Goal: Task Accomplishment & Management: Manage account settings

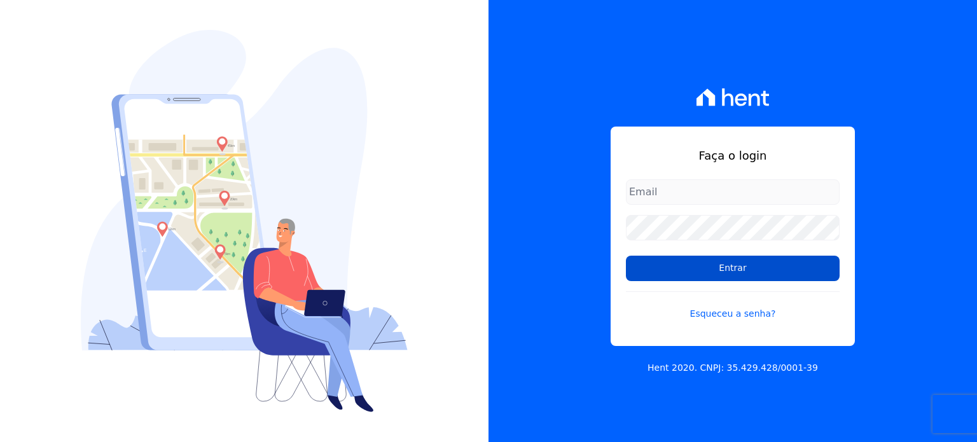
type input "[EMAIL_ADDRESS][DOMAIN_NAME]"
click at [659, 270] on input "Entrar" at bounding box center [733, 268] width 214 height 25
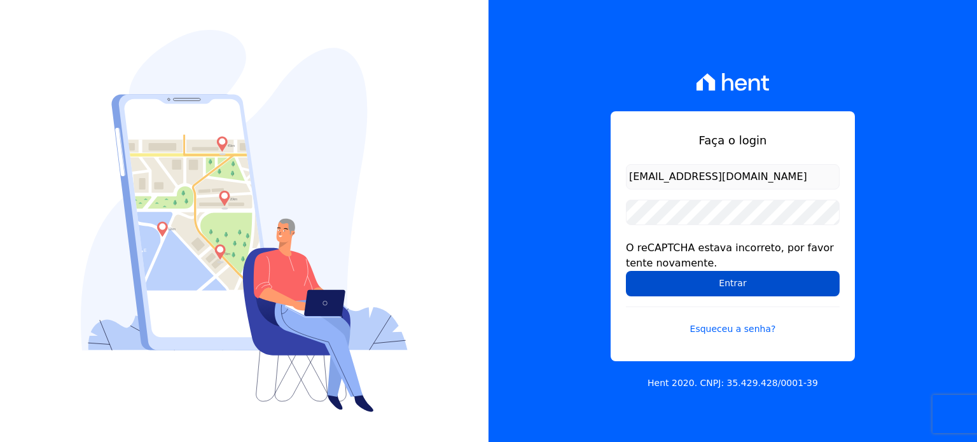
click at [718, 284] on input "Entrar" at bounding box center [733, 283] width 214 height 25
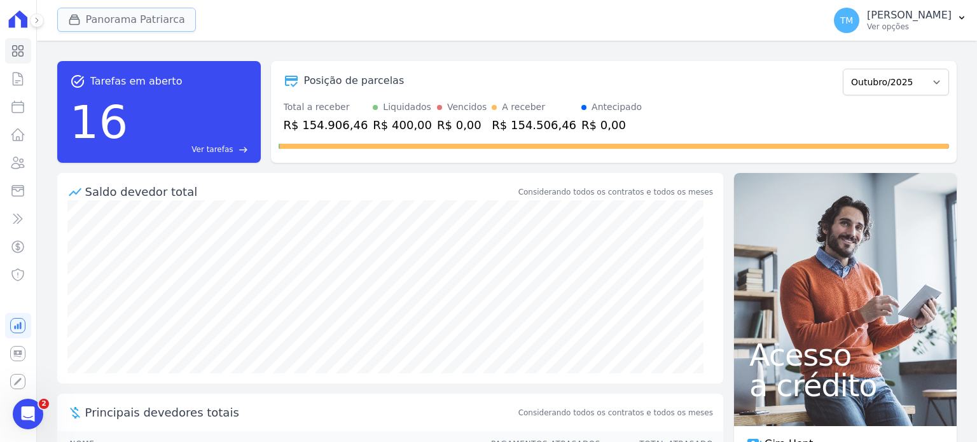
click at [121, 27] on button "Panorama Patriarca" at bounding box center [126, 20] width 139 height 24
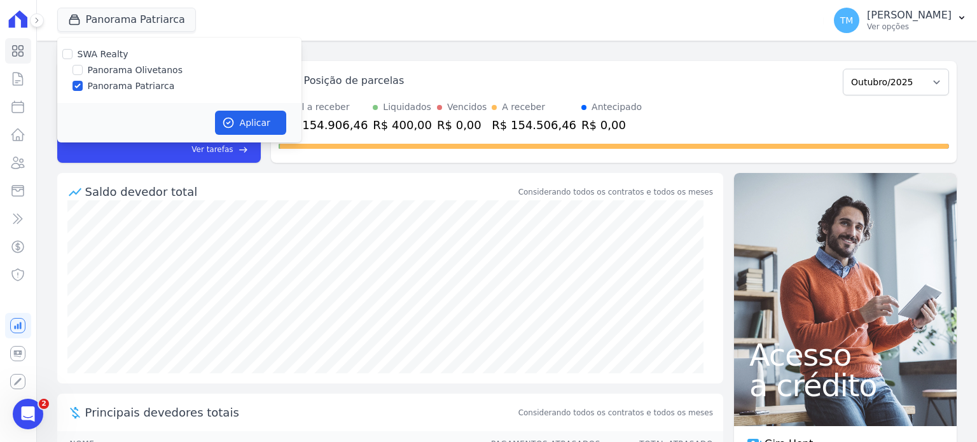
click at [160, 74] on label "Panorama Olivetanos" at bounding box center [135, 70] width 95 height 13
click at [83, 74] on input "Panorama Olivetanos" at bounding box center [78, 70] width 10 height 10
checkbox input "true"
click at [137, 87] on label "Panorama Patriarca" at bounding box center [131, 86] width 87 height 13
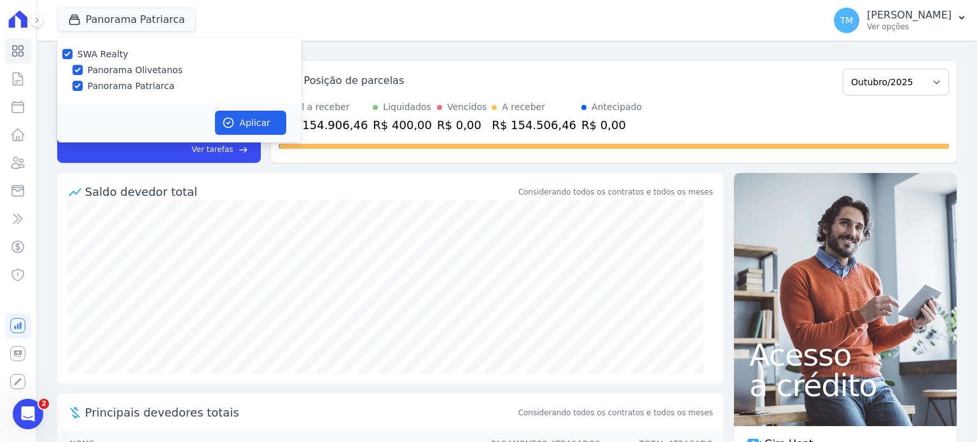
click at [83, 87] on input "Panorama Patriarca" at bounding box center [78, 86] width 10 height 10
checkbox input "false"
click at [240, 114] on button "Aplicar" at bounding box center [250, 123] width 71 height 24
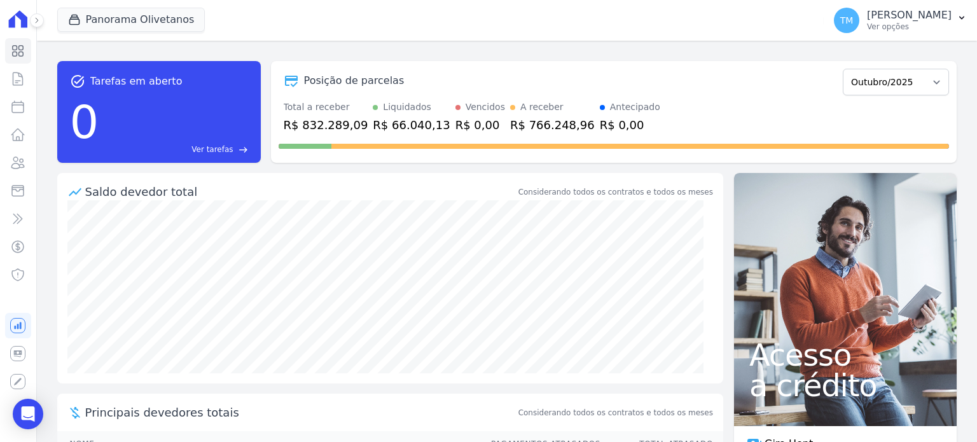
click at [41, 22] on button at bounding box center [37, 20] width 14 height 14
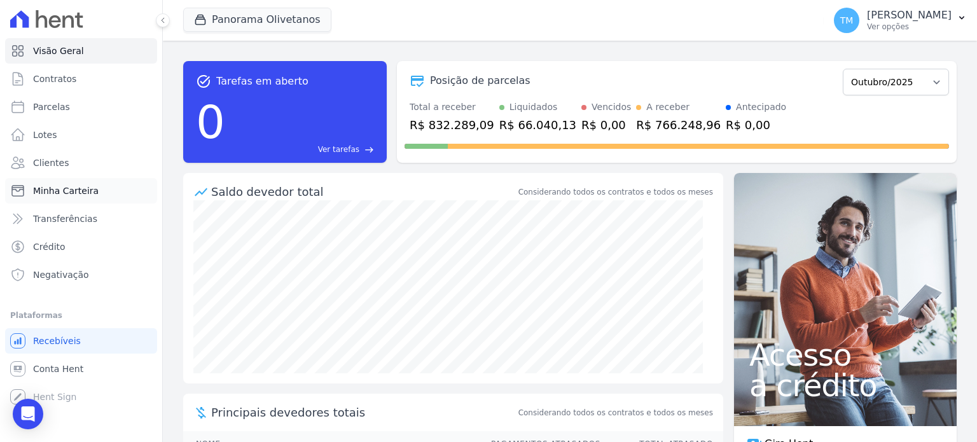
click at [105, 189] on link "Minha Carteira" at bounding box center [81, 190] width 152 height 25
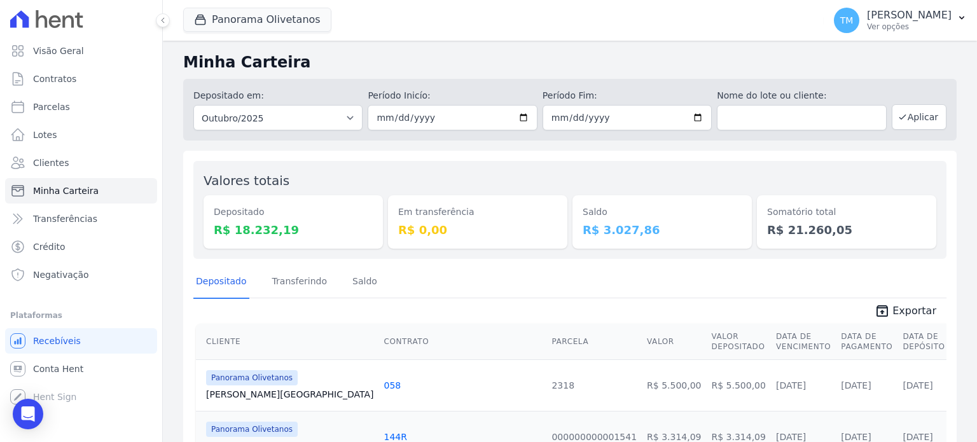
click at [155, 17] on div at bounding box center [156, 20] width 14 height 41
click at [163, 27] on div "Panorama Olivetanos SWA Realty Panorama Olivetanos Panorama Patriarca Aplicar T…" at bounding box center [570, 20] width 814 height 41
click at [162, 22] on icon at bounding box center [163, 21] width 8 height 8
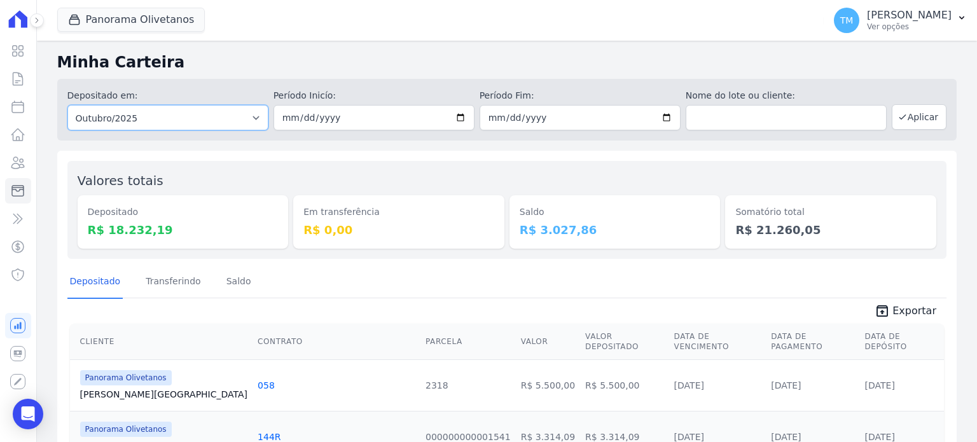
click at [249, 118] on select "Todos os meses Março/2023 Abril/2023 Maio/2023 Junho/2023 Julho/2023 Agosto/202…" at bounding box center [167, 117] width 201 height 25
select select "09/2025"
click at [67, 105] on select "Todos os meses Março/2023 Abril/2023 Maio/2023 Junho/2023 Julho/2023 Agosto/202…" at bounding box center [167, 117] width 201 height 25
click at [456, 116] on input "date" at bounding box center [374, 117] width 201 height 25
click at [40, 22] on icon at bounding box center [37, 21] width 8 height 8
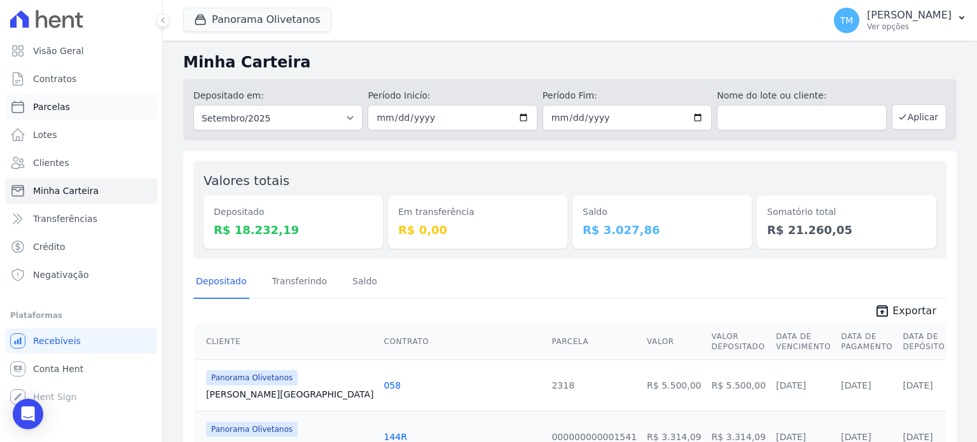
click at [45, 116] on link "Parcelas" at bounding box center [81, 106] width 152 height 25
select select
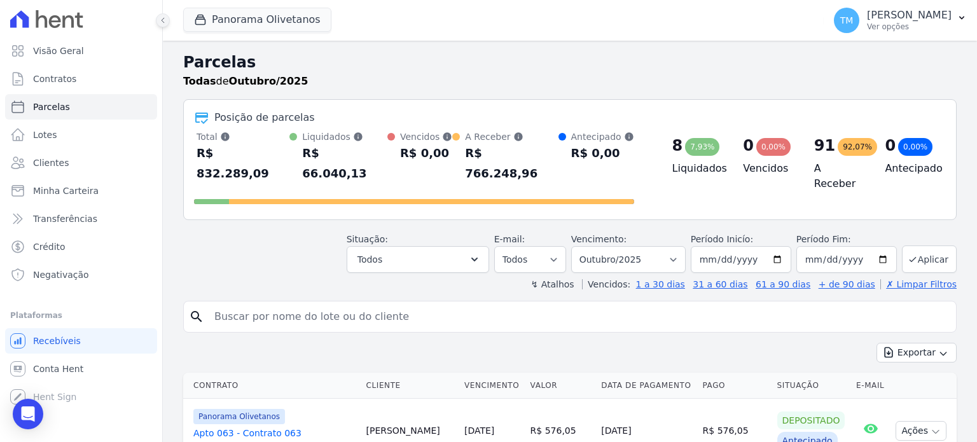
click at [158, 25] on button at bounding box center [163, 20] width 14 height 14
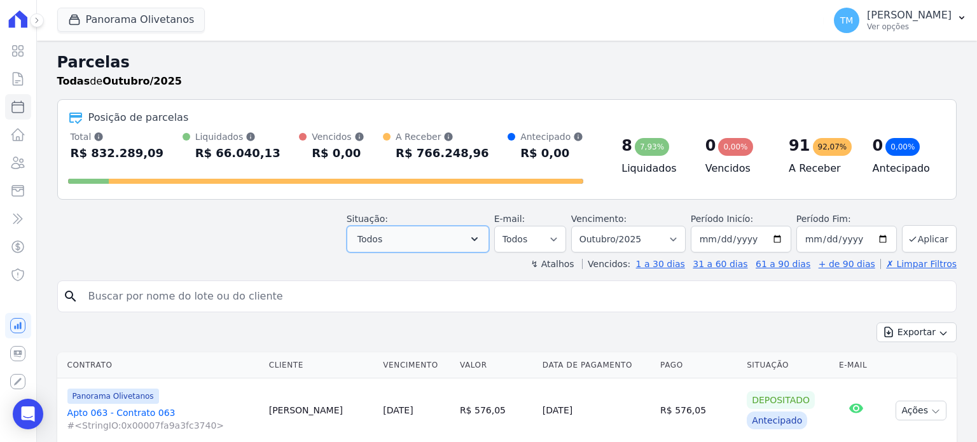
click at [401, 243] on button "Todos" at bounding box center [418, 239] width 142 height 27
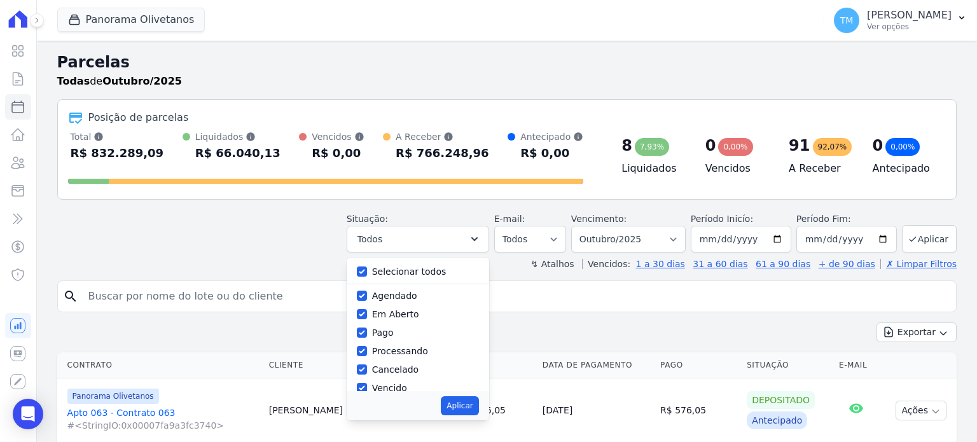
click at [382, 270] on div "Selecionar todos" at bounding box center [418, 272] width 122 height 18
click at [367, 269] on input "Selecionar todos" at bounding box center [362, 272] width 10 height 10
checkbox input "false"
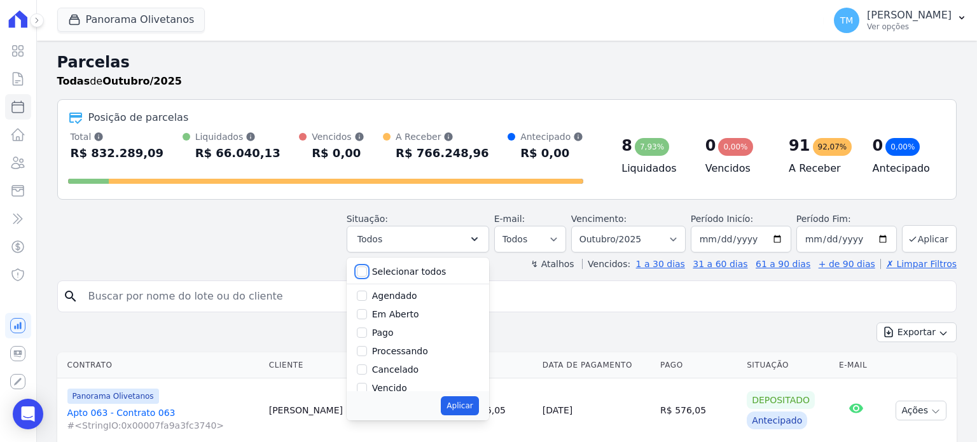
checkbox input "false"
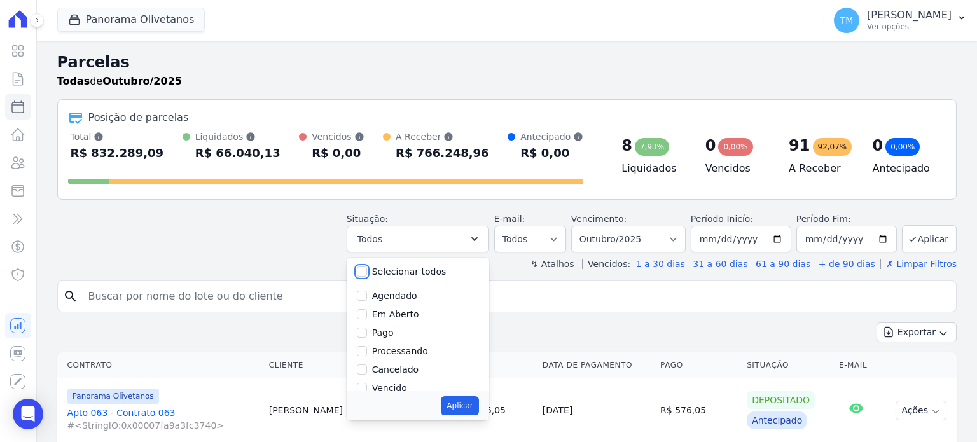
checkbox input "false"
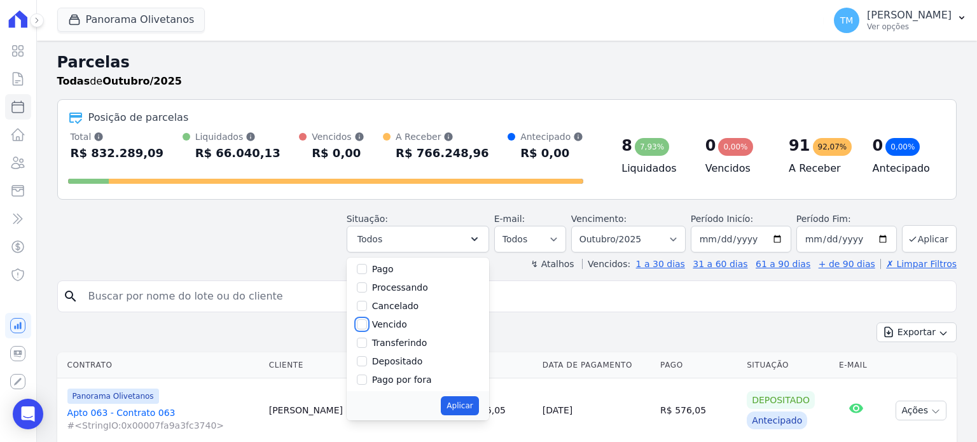
click at [367, 326] on input "Vencido" at bounding box center [362, 324] width 10 height 10
checkbox input "true"
click at [478, 406] on button "Aplicar" at bounding box center [460, 405] width 38 height 19
select select "overdue"
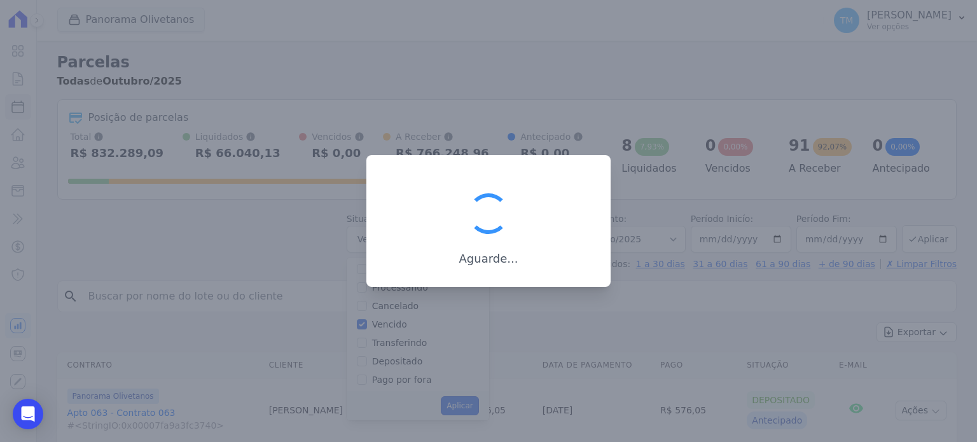
scroll to position [24, 0]
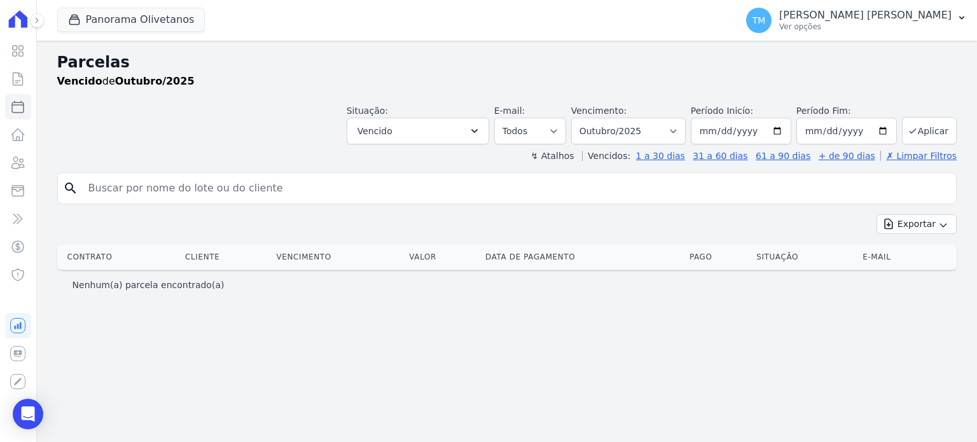
select select
click at [784, 134] on input "2025-10-01" at bounding box center [741, 131] width 101 height 27
type input "2025-09-01"
click at [922, 134] on button "Aplicar" at bounding box center [929, 130] width 55 height 27
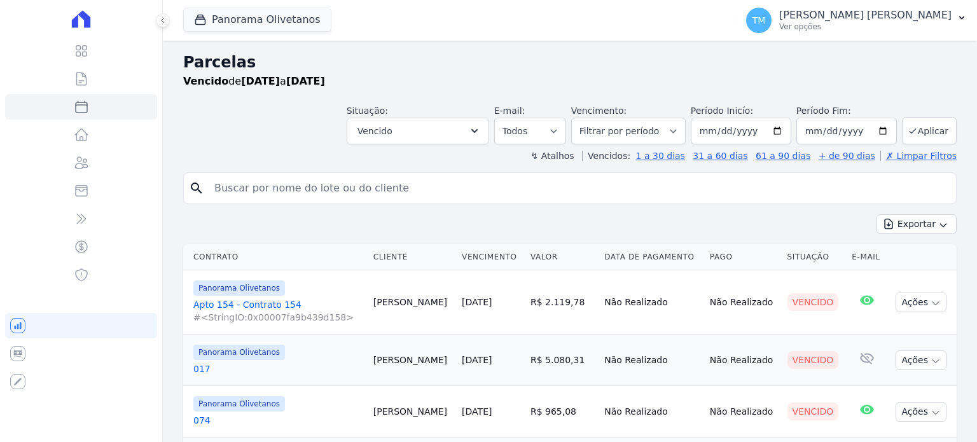
select select
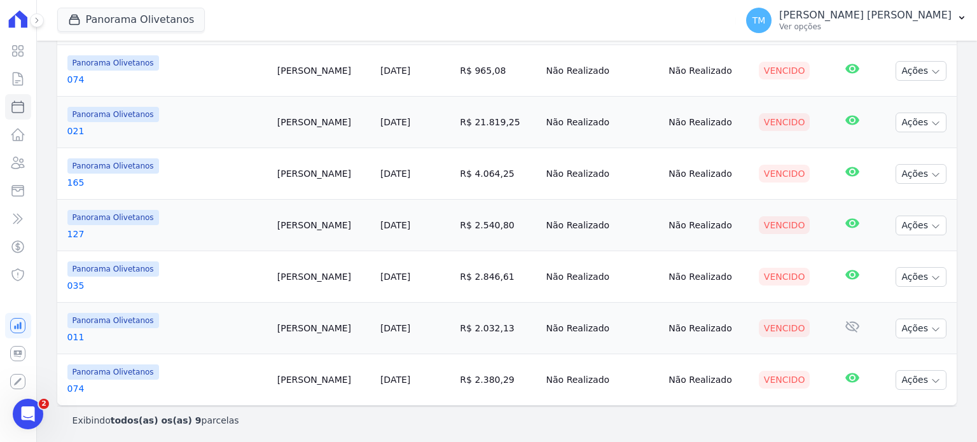
click at [79, 389] on link "074" at bounding box center [167, 388] width 200 height 13
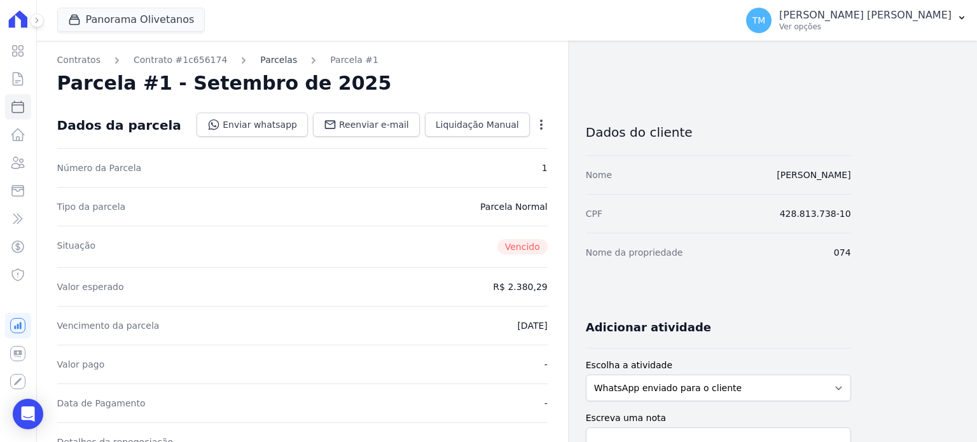
click at [260, 54] on link "Parcelas" at bounding box center [278, 59] width 37 height 13
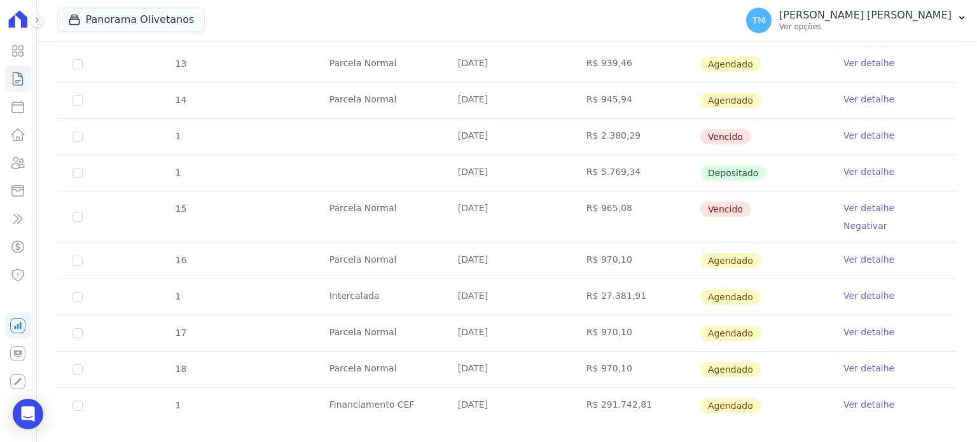
scroll to position [687, 0]
click at [846, 202] on link "Ver detalhe" at bounding box center [868, 208] width 51 height 13
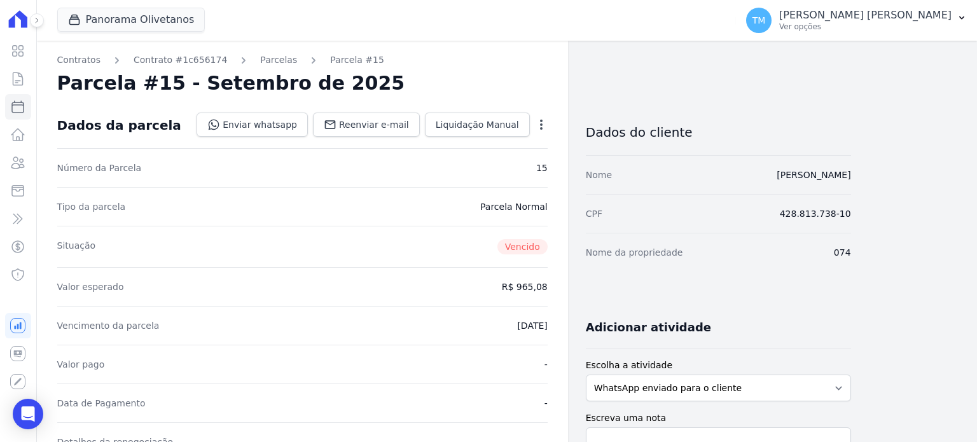
click at [544, 122] on icon "button" at bounding box center [541, 124] width 13 height 13
click at [522, 174] on link "Cancelar Cobrança" at bounding box center [487, 164] width 112 height 23
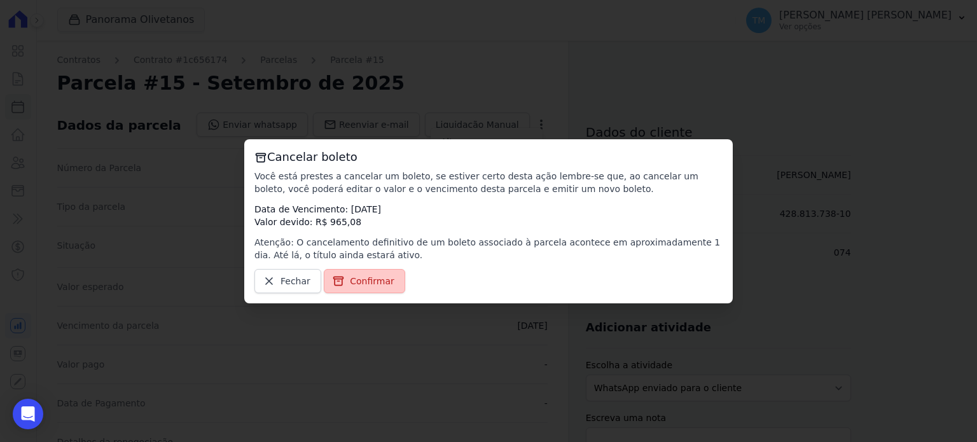
click at [370, 285] on span "Confirmar" at bounding box center [372, 281] width 45 height 13
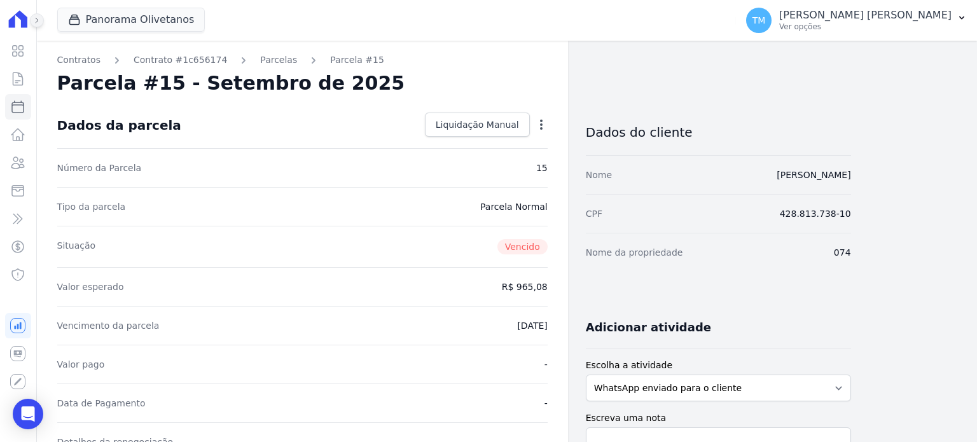
click at [33, 23] on icon at bounding box center [37, 21] width 8 height 8
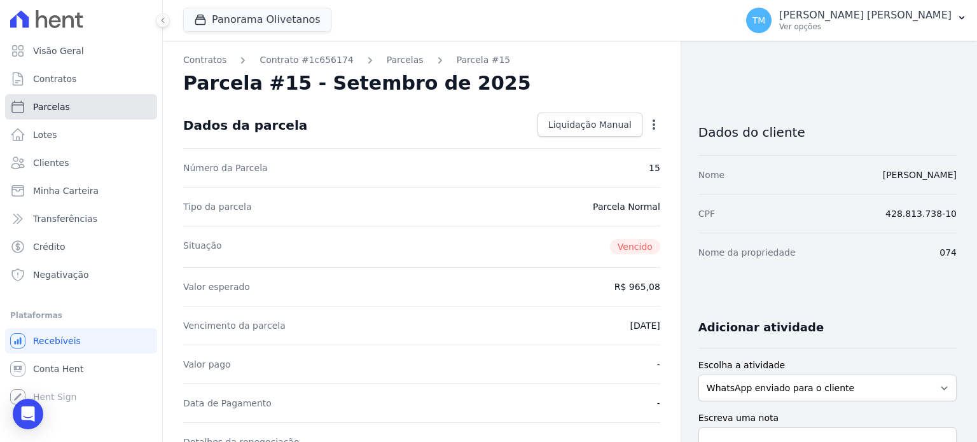
click at [71, 116] on link "Parcelas" at bounding box center [81, 106] width 152 height 25
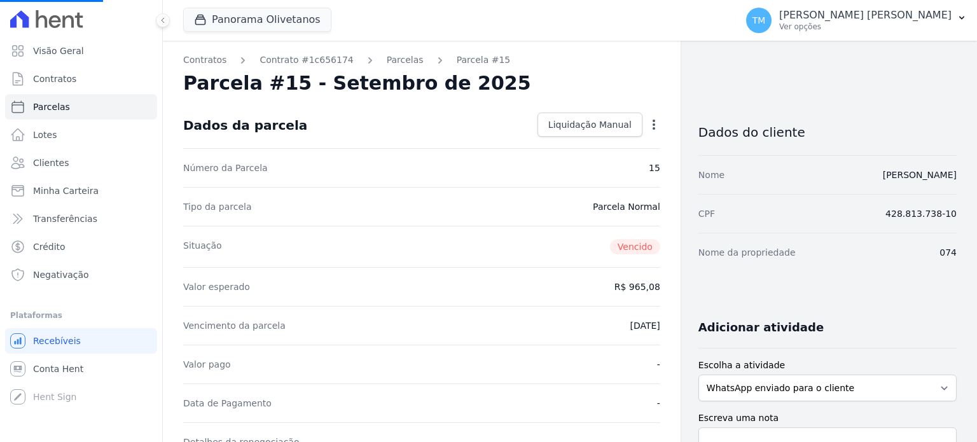
select select
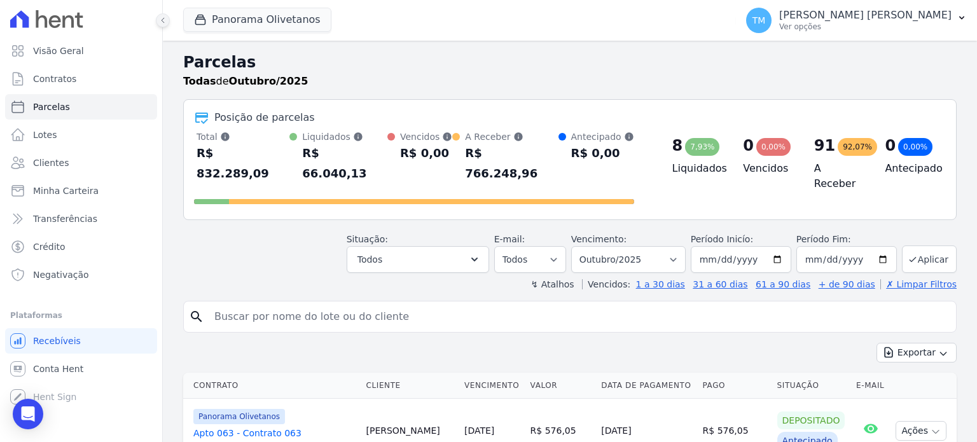
click at [161, 22] on icon at bounding box center [163, 21] width 8 height 8
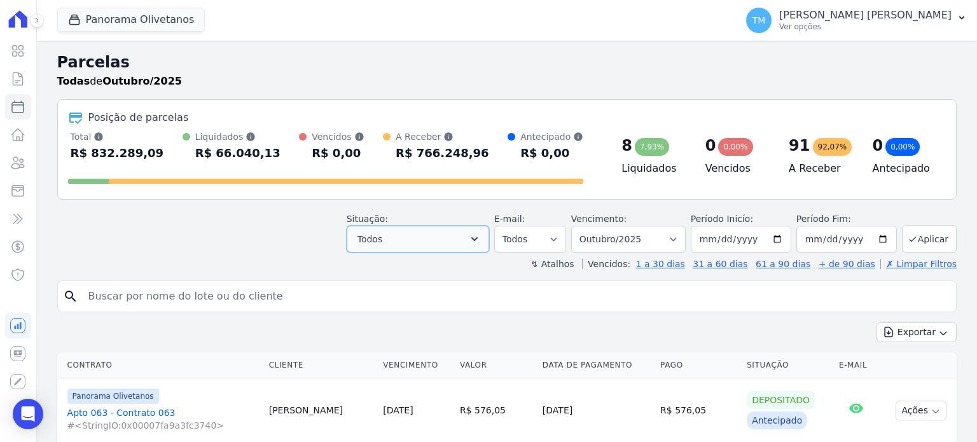
click at [481, 244] on icon "button" at bounding box center [474, 239] width 13 height 13
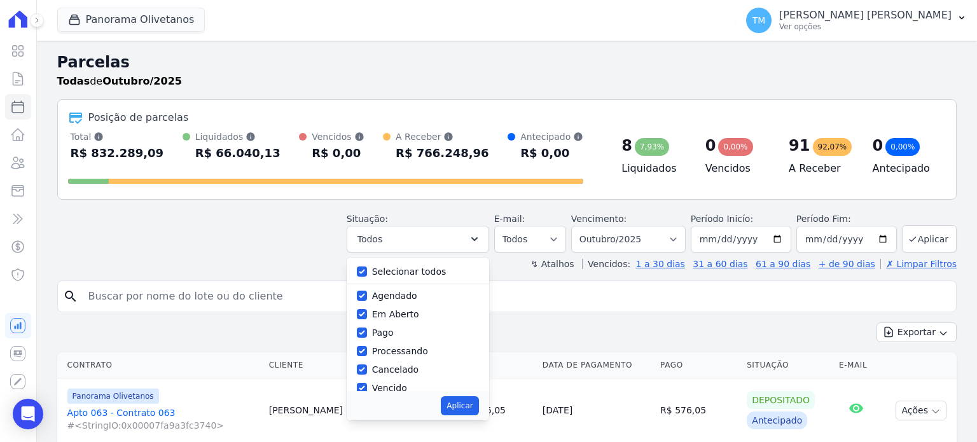
click at [415, 274] on label "Selecionar todos" at bounding box center [409, 272] width 74 height 10
click at [367, 274] on input "Selecionar todos" at bounding box center [362, 272] width 10 height 10
checkbox input "false"
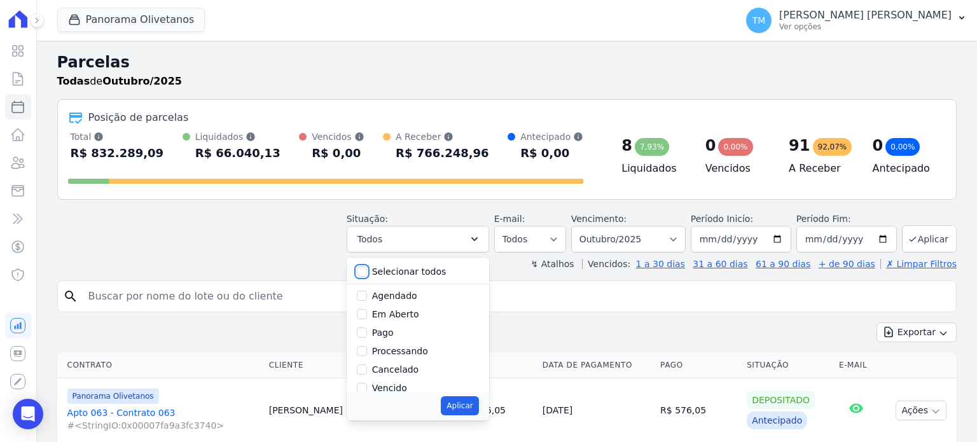
checkbox input "false"
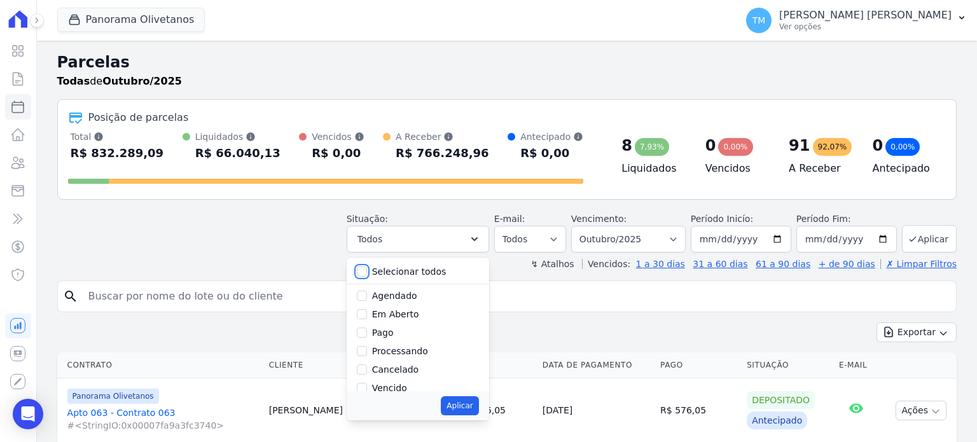
checkbox input "false"
click at [389, 386] on label "Vencido" at bounding box center [389, 388] width 35 height 10
click at [367, 386] on input "Vencido" at bounding box center [362, 388] width 10 height 10
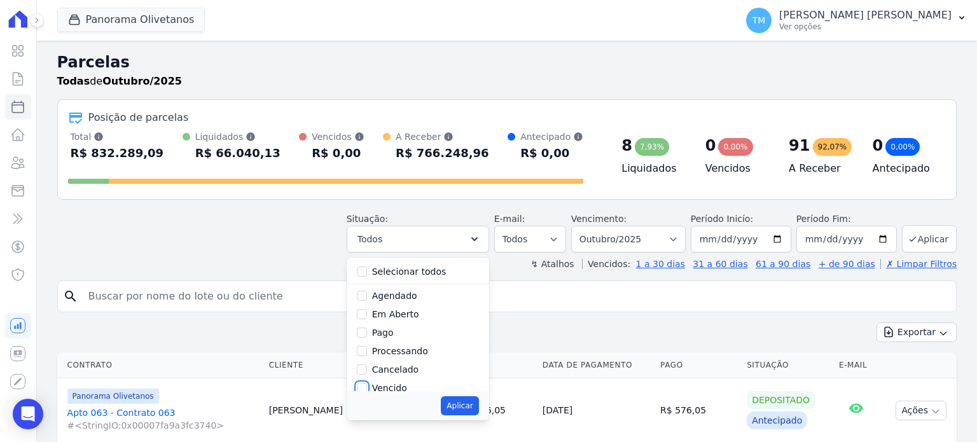
checkbox input "true"
click at [776, 237] on input "[DATE]" at bounding box center [741, 239] width 101 height 27
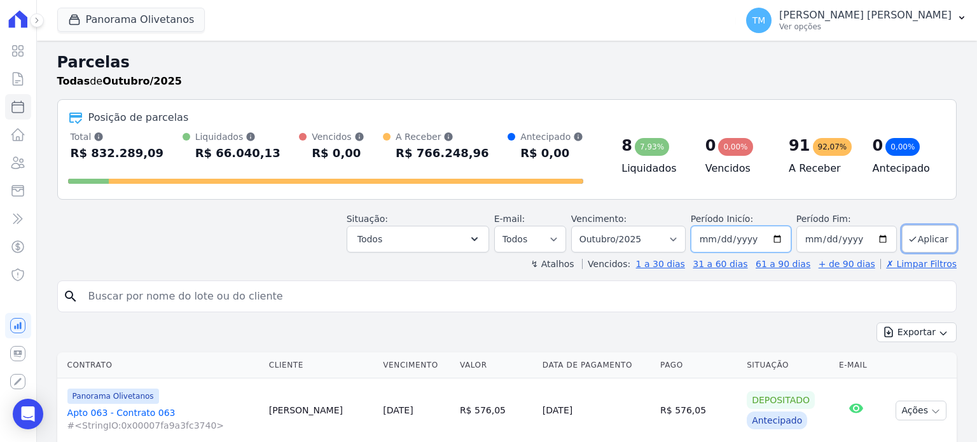
type input "[DATE]"
click at [489, 239] on button "Todos" at bounding box center [418, 239] width 142 height 27
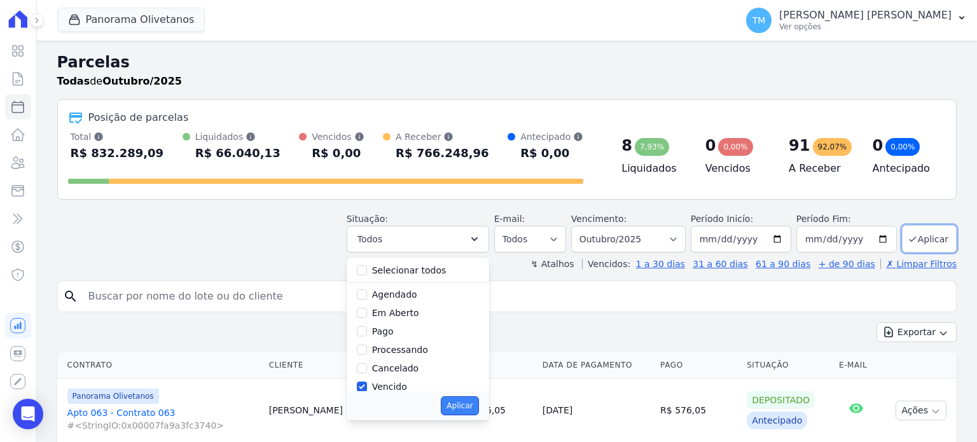
click at [466, 401] on button "Aplicar" at bounding box center [460, 405] width 38 height 19
select select "overdue"
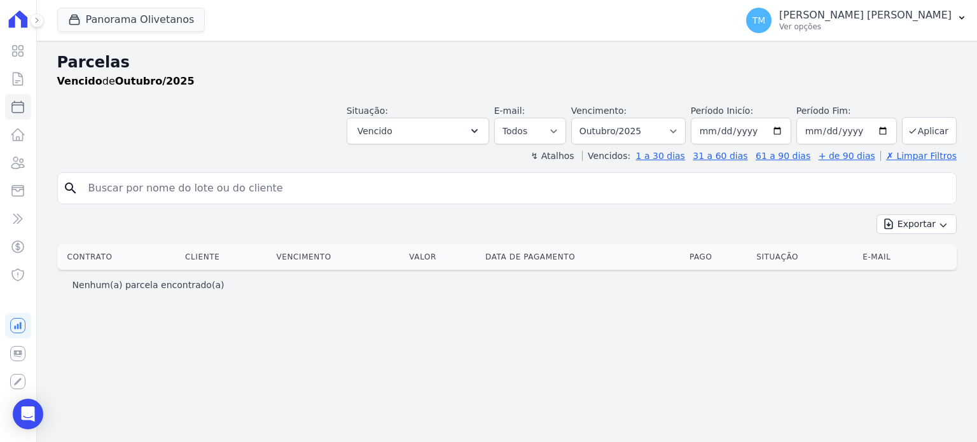
select select
click at [786, 130] on input "[DATE]" at bounding box center [741, 131] width 101 height 27
type input "[DATE]"
click at [929, 139] on button "Aplicar" at bounding box center [929, 130] width 55 height 27
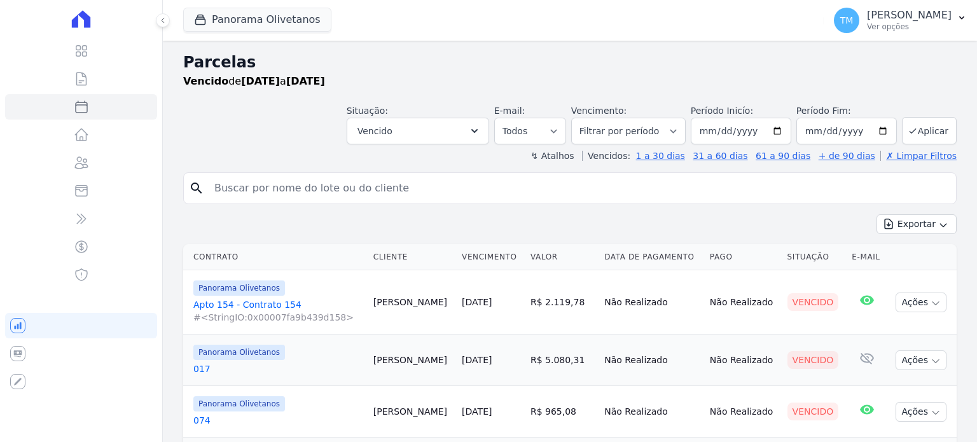
select select
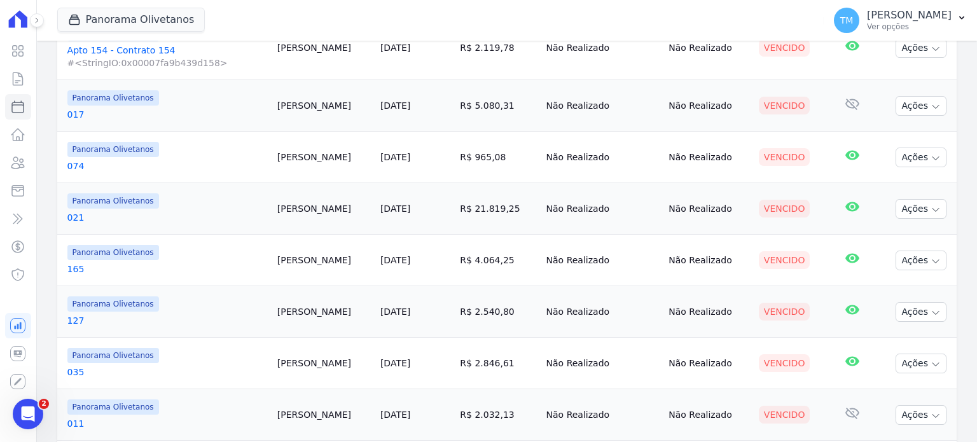
scroll to position [341, 0]
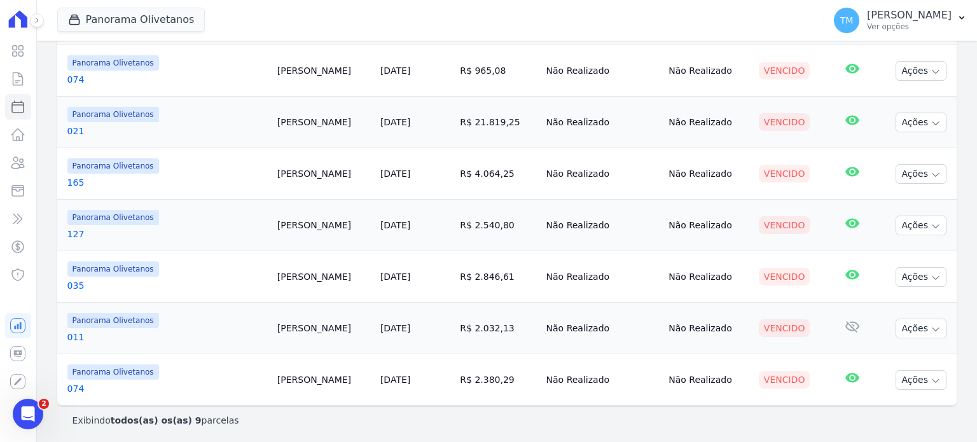
click at [78, 389] on link "074" at bounding box center [167, 388] width 200 height 13
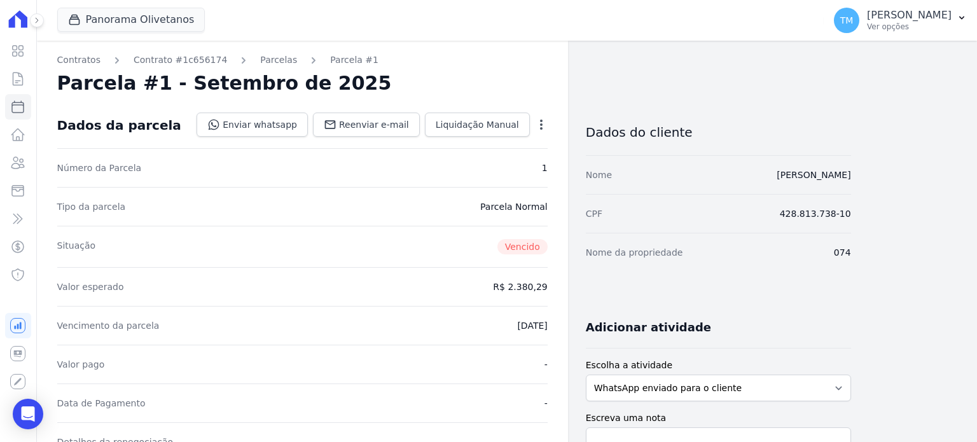
click at [541, 127] on icon "button" at bounding box center [541, 124] width 13 height 13
click at [527, 169] on link "Cancelar Cobrança" at bounding box center [487, 164] width 112 height 23
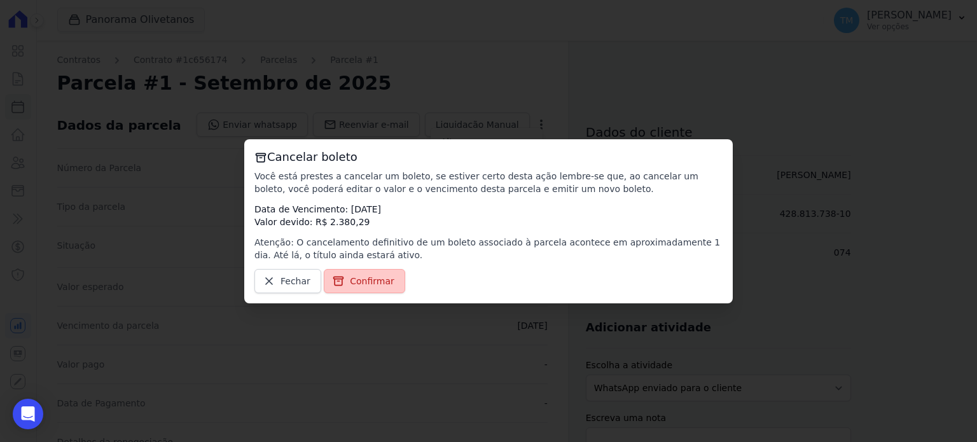
click at [371, 279] on span "Confirmar" at bounding box center [372, 281] width 45 height 13
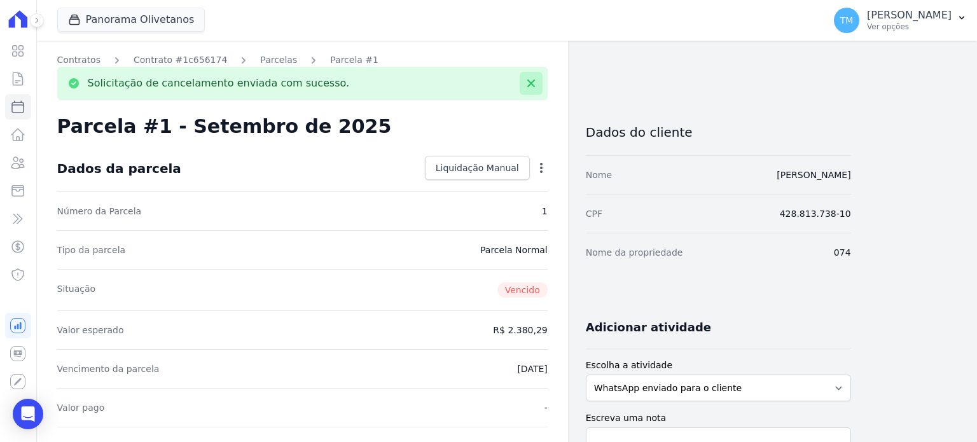
click at [522, 90] on button at bounding box center [531, 83] width 23 height 23
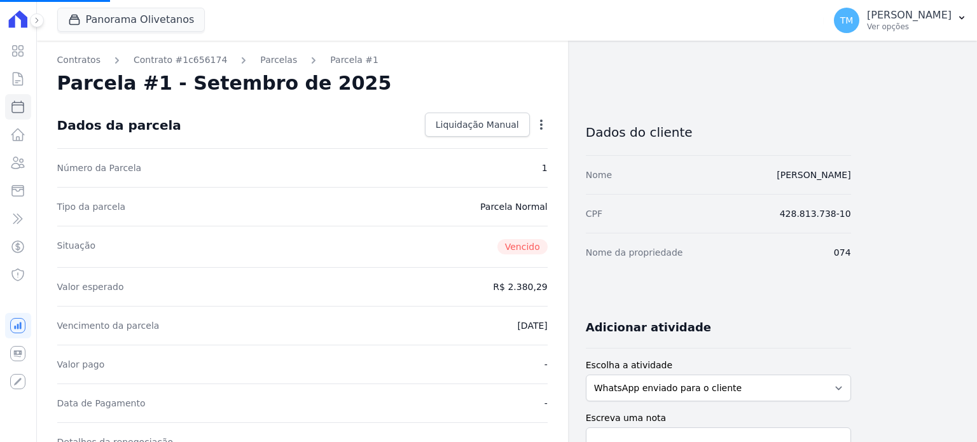
select select
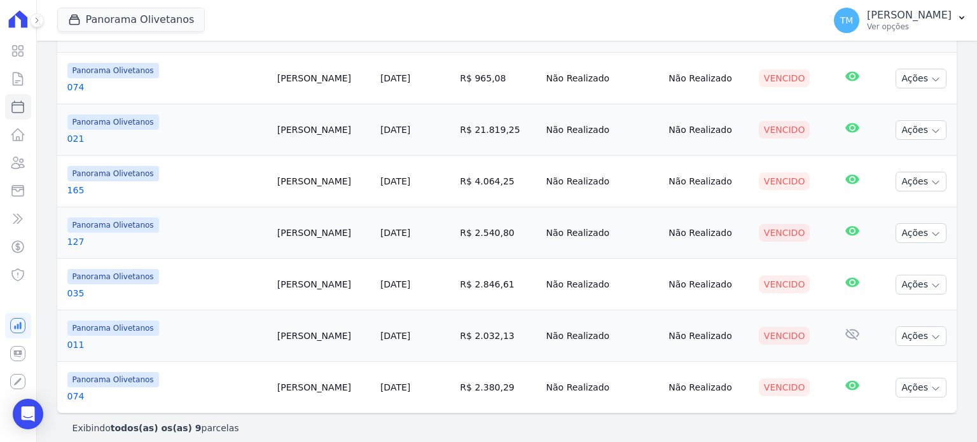
scroll to position [341, 0]
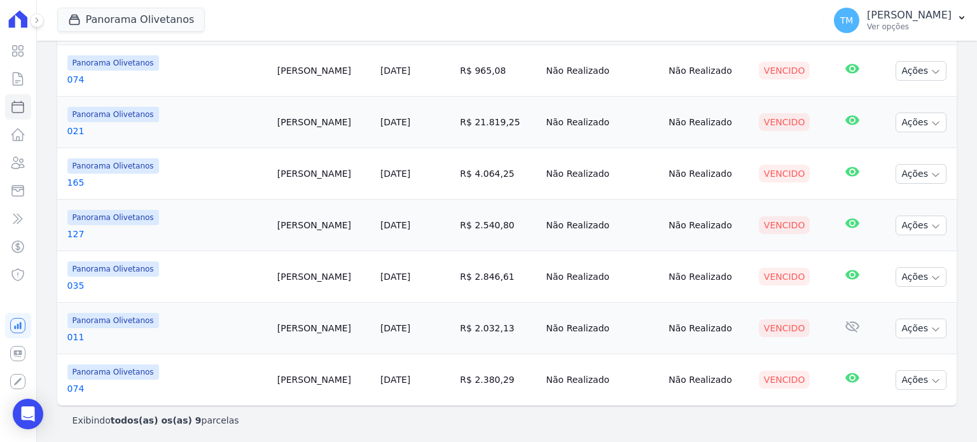
click at [75, 336] on link "011" at bounding box center [167, 337] width 200 height 13
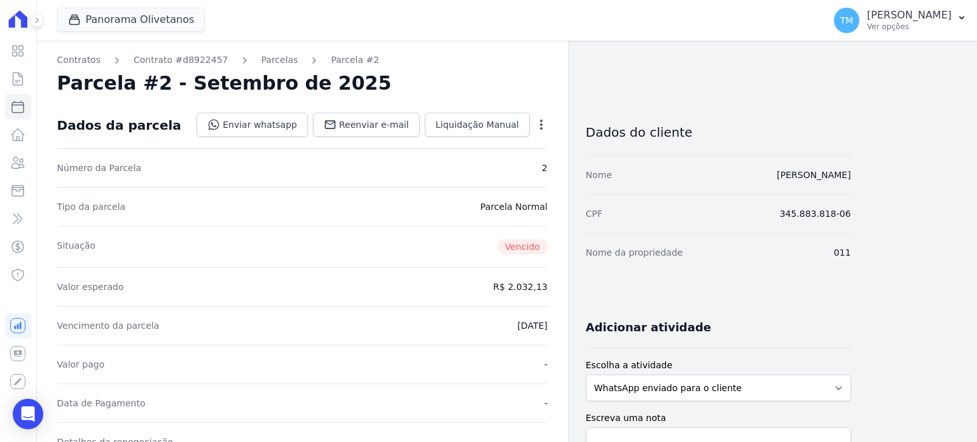
click at [545, 121] on icon "button" at bounding box center [541, 124] width 13 height 13
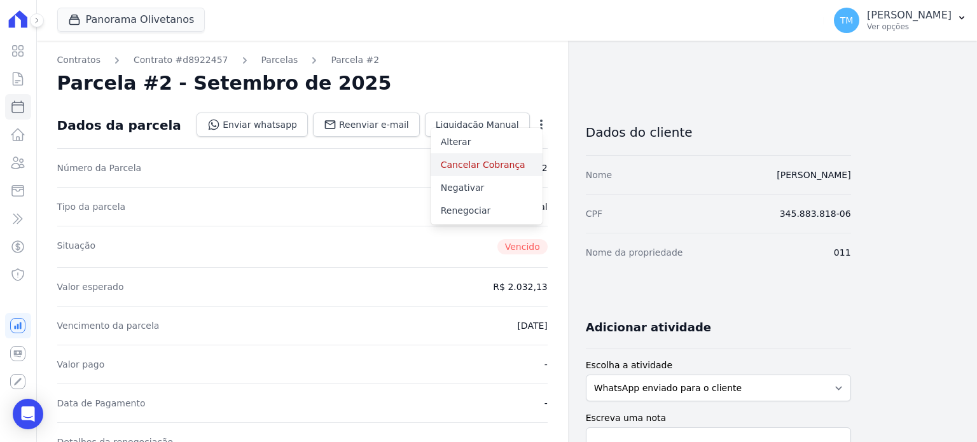
click at [522, 157] on link "Cancelar Cobrança" at bounding box center [487, 164] width 112 height 23
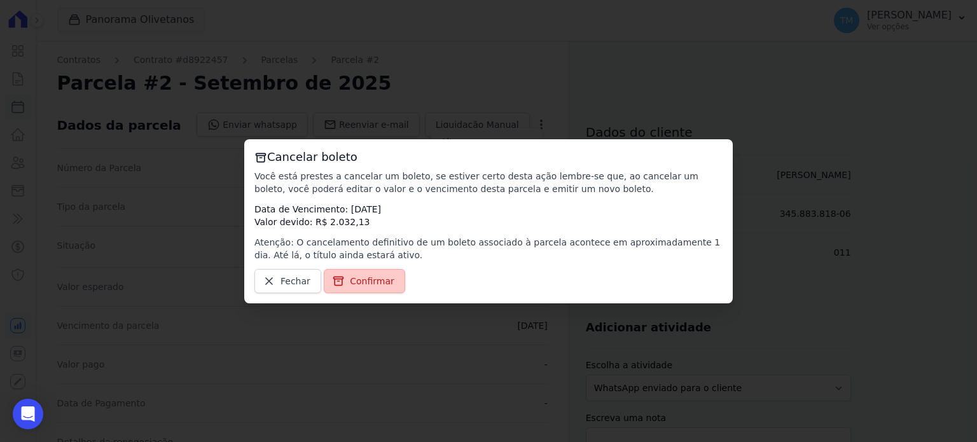
click at [388, 282] on link "Confirmar" at bounding box center [364, 281] width 81 height 24
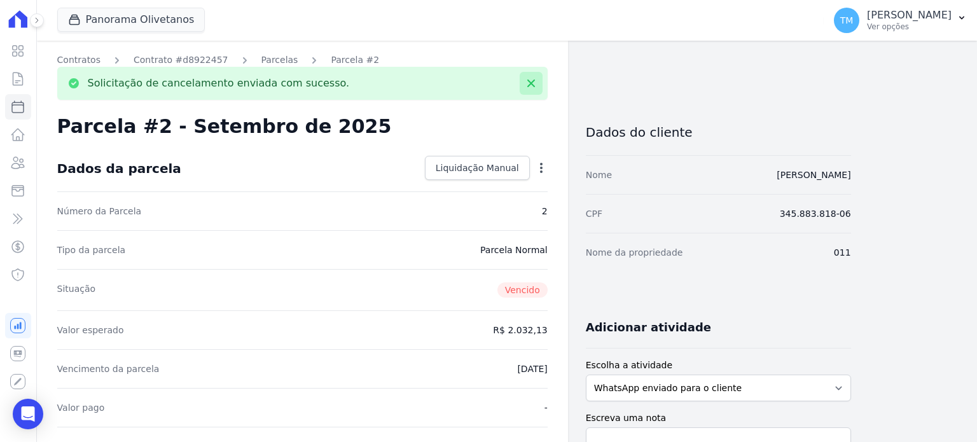
click at [532, 82] on icon at bounding box center [531, 84] width 8 height 8
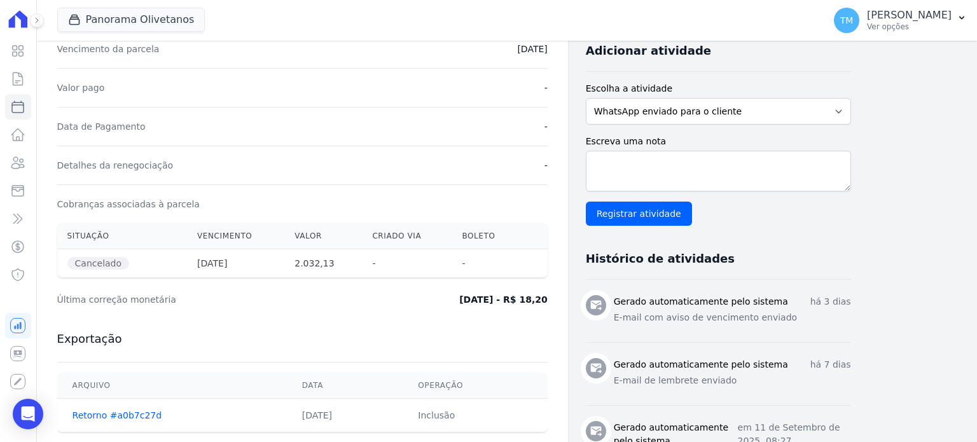
scroll to position [92, 0]
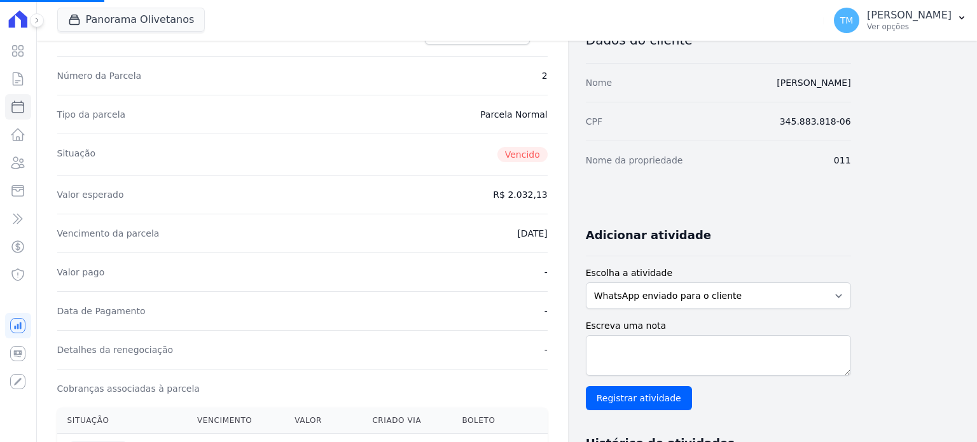
select select
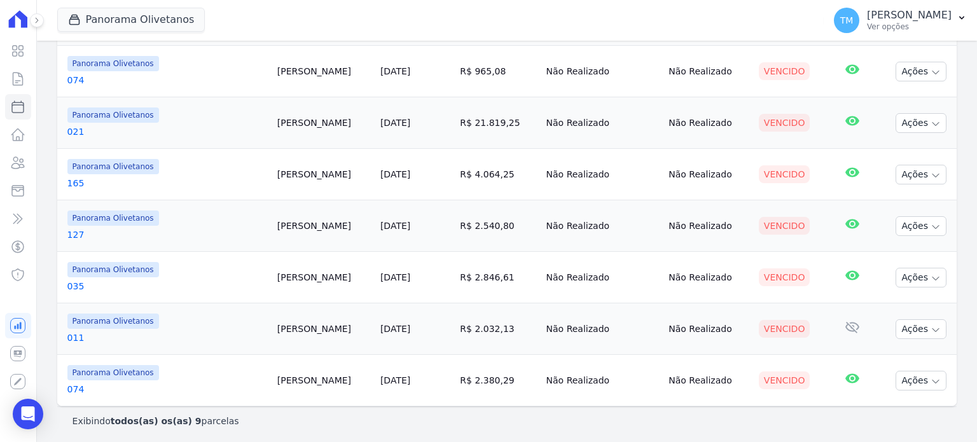
scroll to position [341, 0]
click at [76, 282] on link "035" at bounding box center [167, 285] width 200 height 13
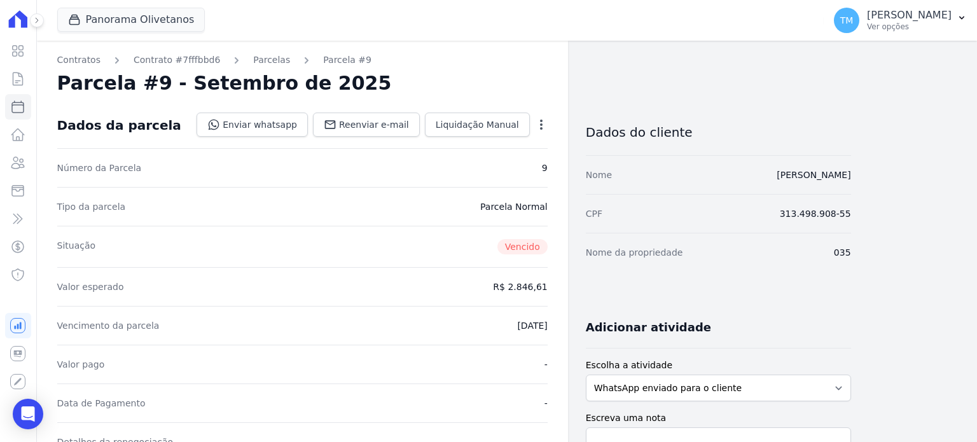
click at [539, 127] on icon "button" at bounding box center [541, 124] width 13 height 13
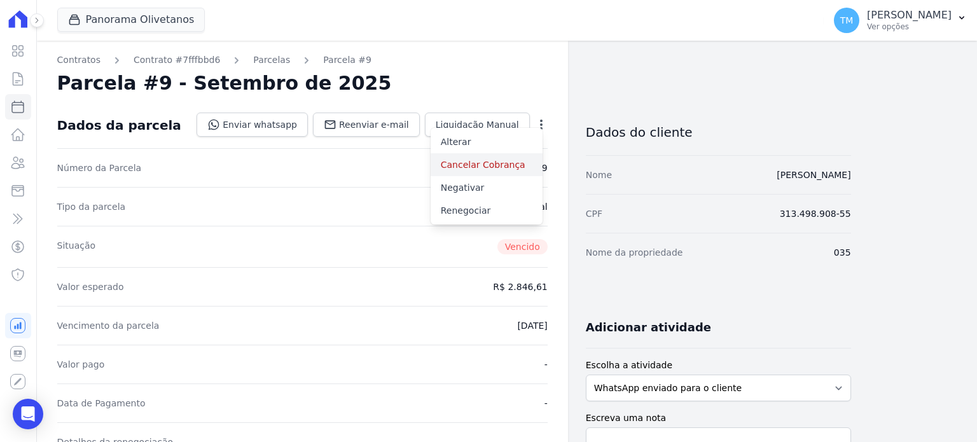
click at [499, 165] on link "Cancelar Cobrança" at bounding box center [487, 164] width 112 height 23
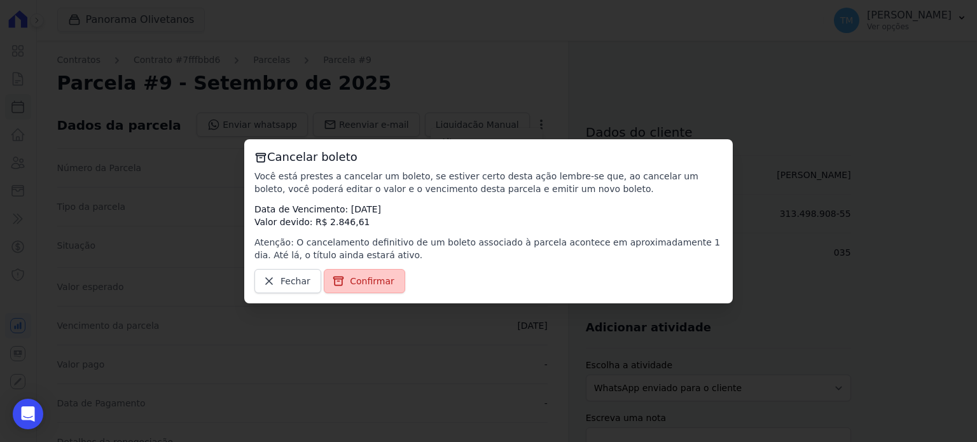
click at [361, 277] on span "Confirmar" at bounding box center [372, 281] width 45 height 13
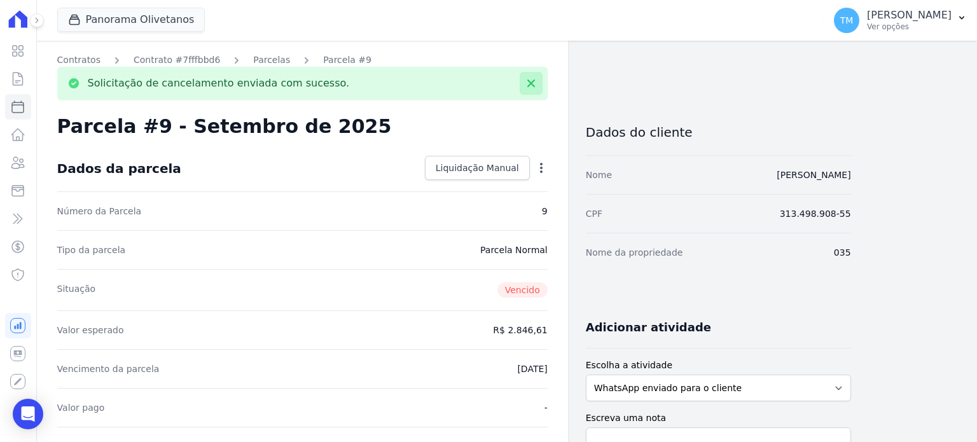
click at [536, 88] on icon at bounding box center [531, 83] width 13 height 13
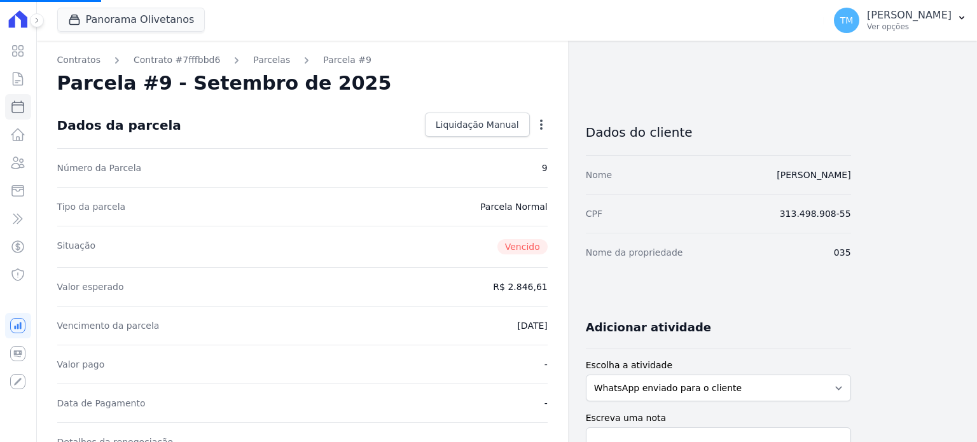
select select
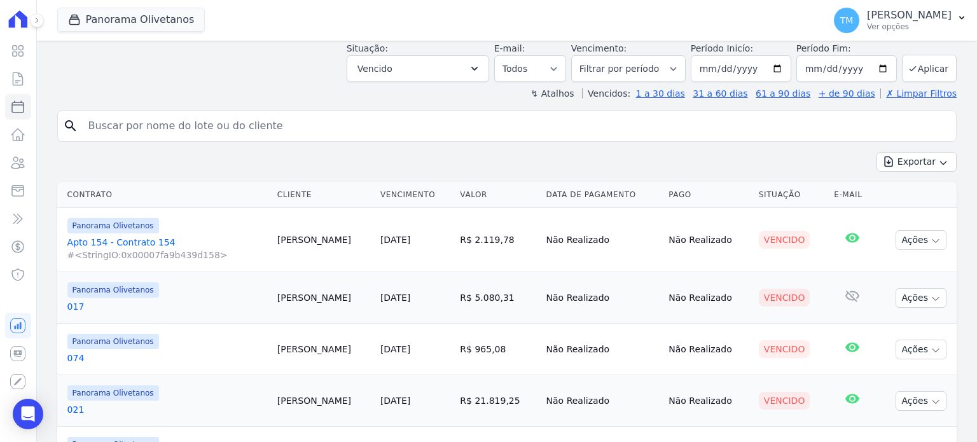
scroll to position [341, 0]
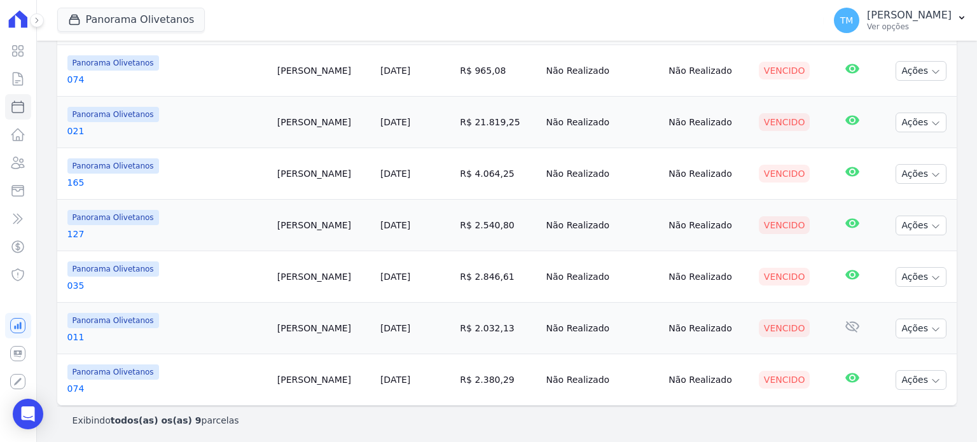
click at [75, 233] on link "127" at bounding box center [167, 234] width 200 height 13
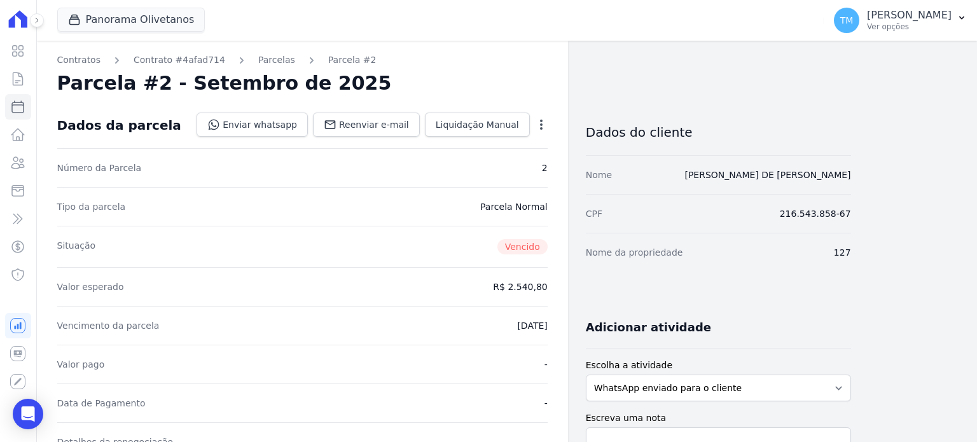
click at [541, 123] on icon "button" at bounding box center [541, 125] width 3 height 10
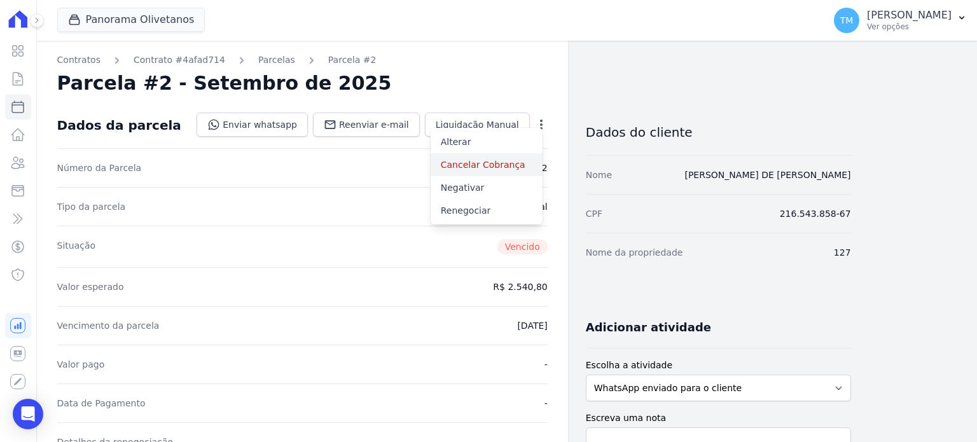
click at [487, 162] on link "Cancelar Cobrança" at bounding box center [487, 164] width 112 height 23
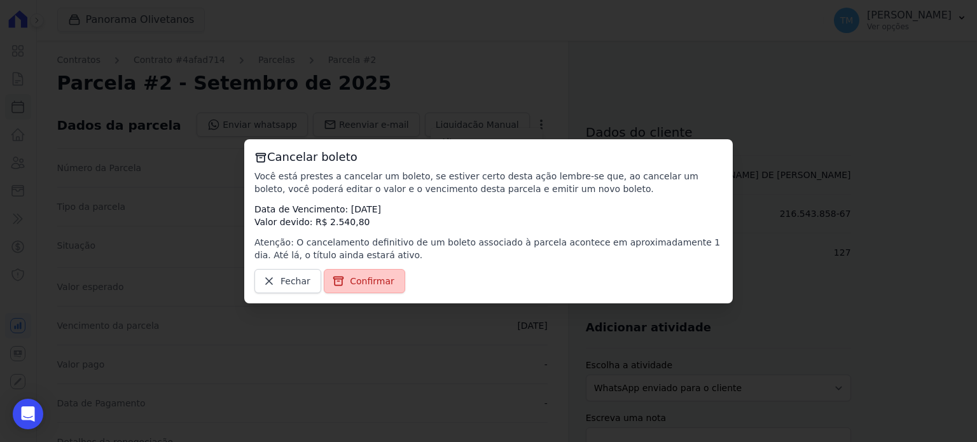
click at [362, 282] on span "Confirmar" at bounding box center [372, 281] width 45 height 13
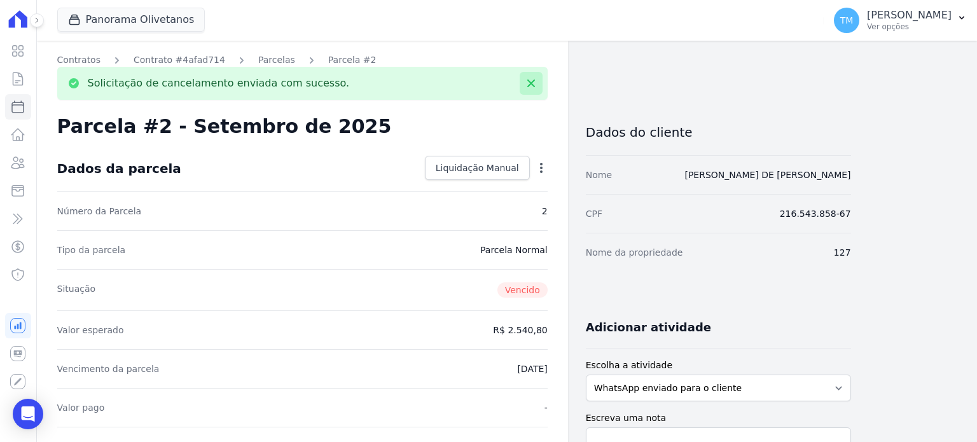
click at [524, 91] on button at bounding box center [531, 83] width 23 height 23
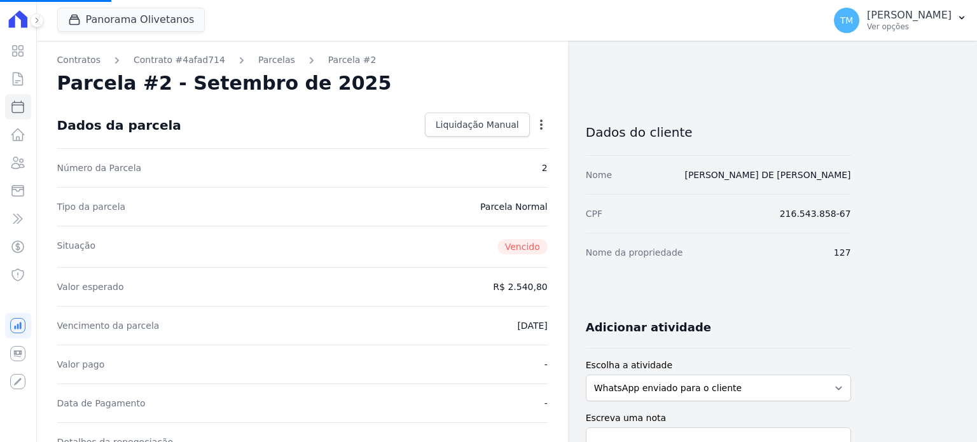
select select
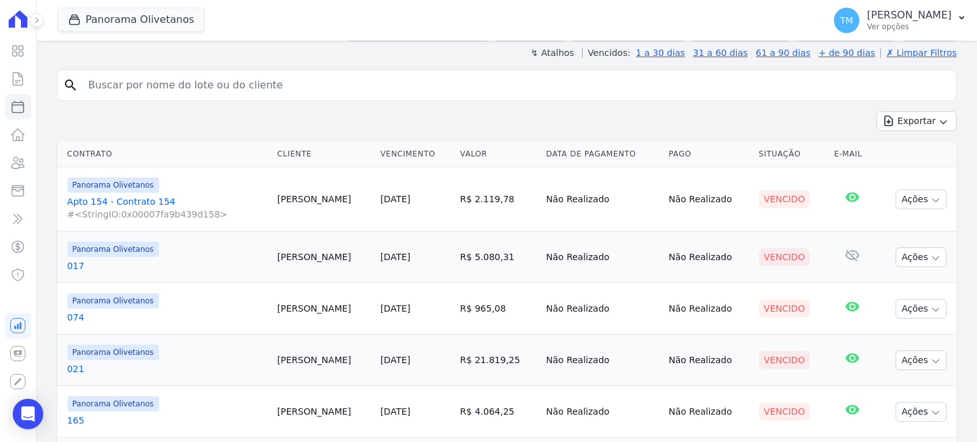
scroll to position [341, 0]
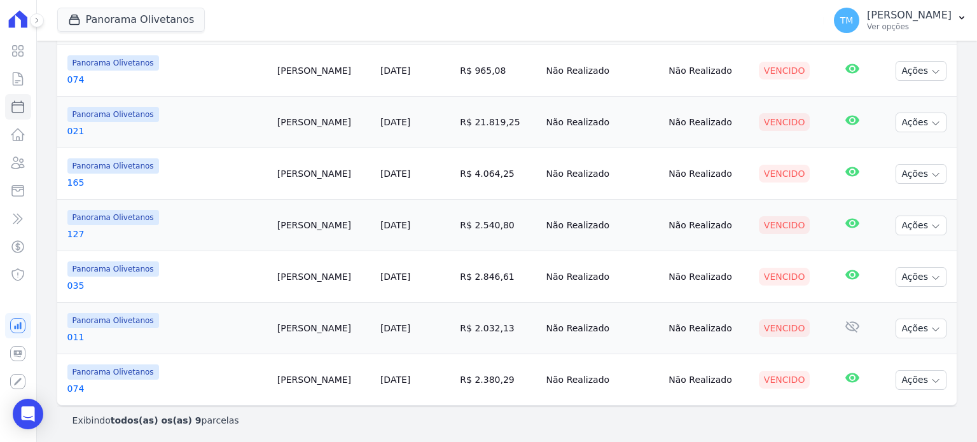
click at [76, 184] on link "165" at bounding box center [167, 182] width 200 height 13
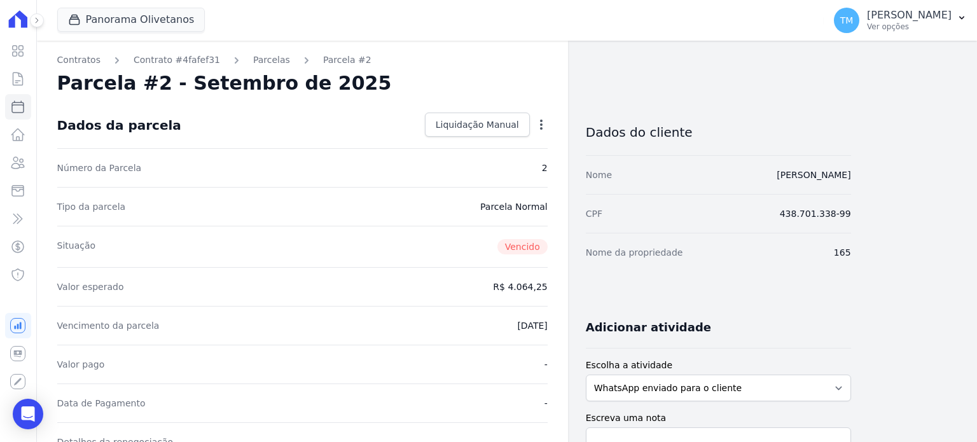
click at [540, 124] on icon "button" at bounding box center [541, 125] width 3 height 10
click at [291, 139] on div "Dados da parcela Liquidação Manual Liquidação Manual Data de Pagamento [DATE] […" at bounding box center [302, 125] width 490 height 46
select select
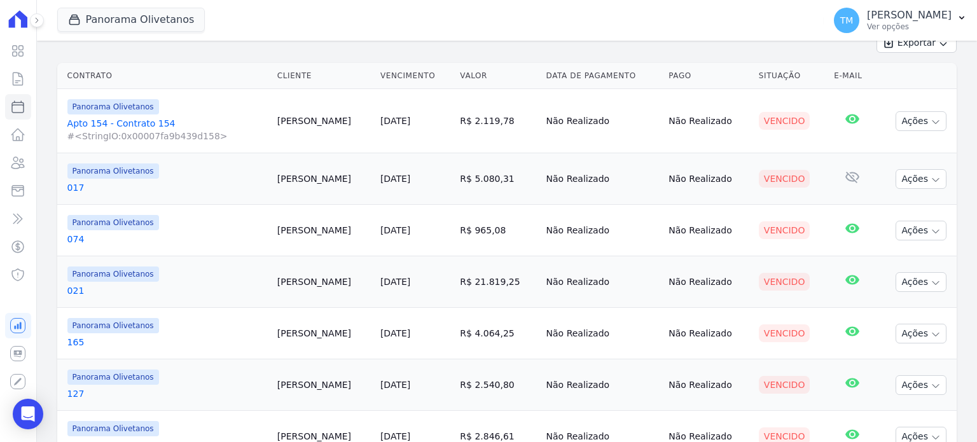
scroll to position [341, 0]
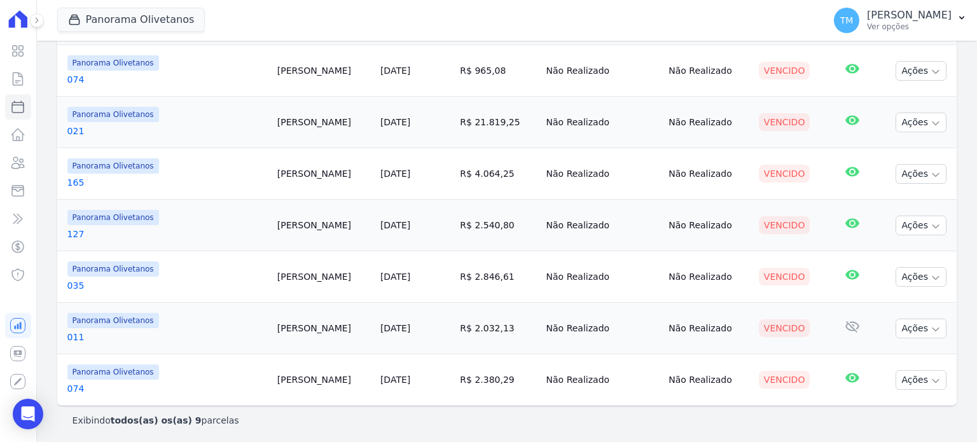
click at [75, 134] on link "021" at bounding box center [167, 131] width 200 height 13
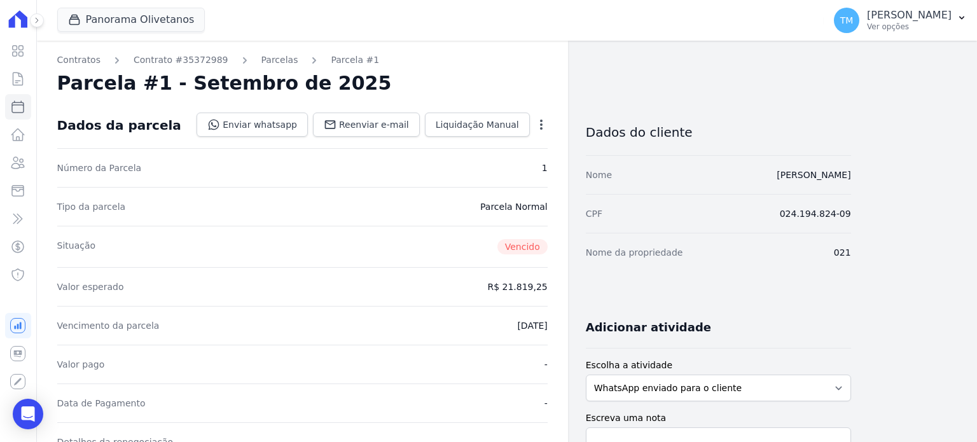
click at [540, 119] on icon "button" at bounding box center [541, 124] width 13 height 13
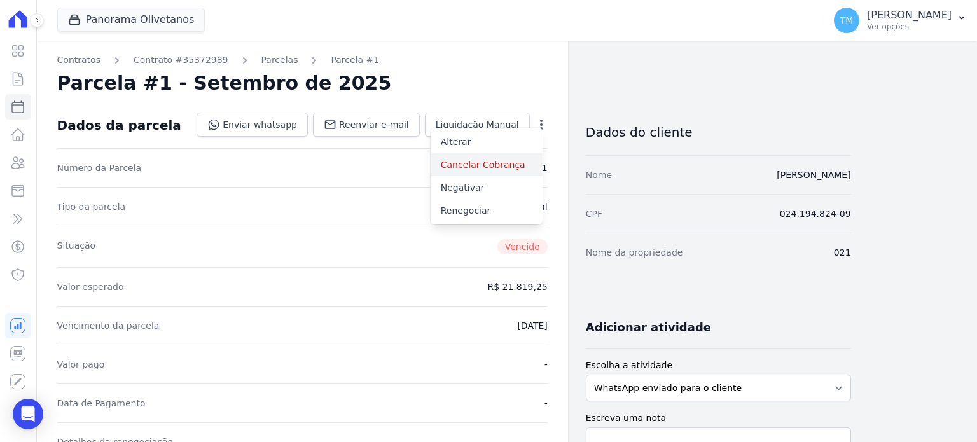
click at [509, 167] on link "Cancelar Cobrança" at bounding box center [487, 164] width 112 height 23
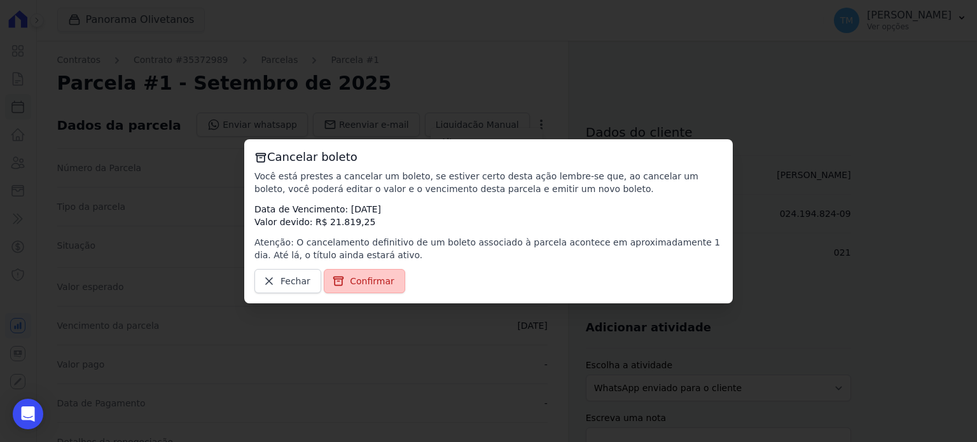
click at [387, 277] on link "Confirmar" at bounding box center [364, 281] width 81 height 24
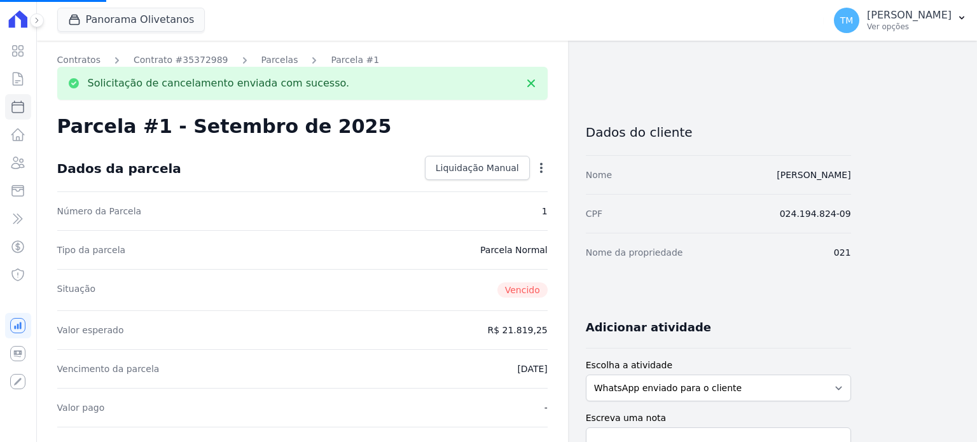
select select
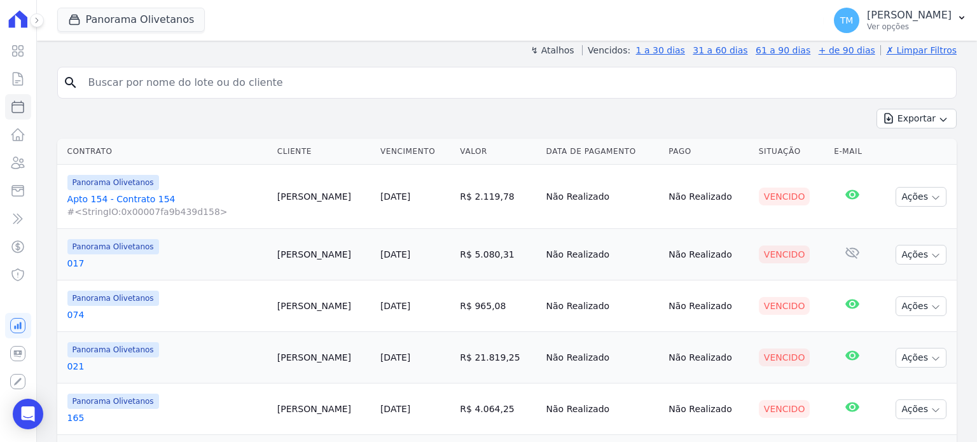
scroll to position [341, 0]
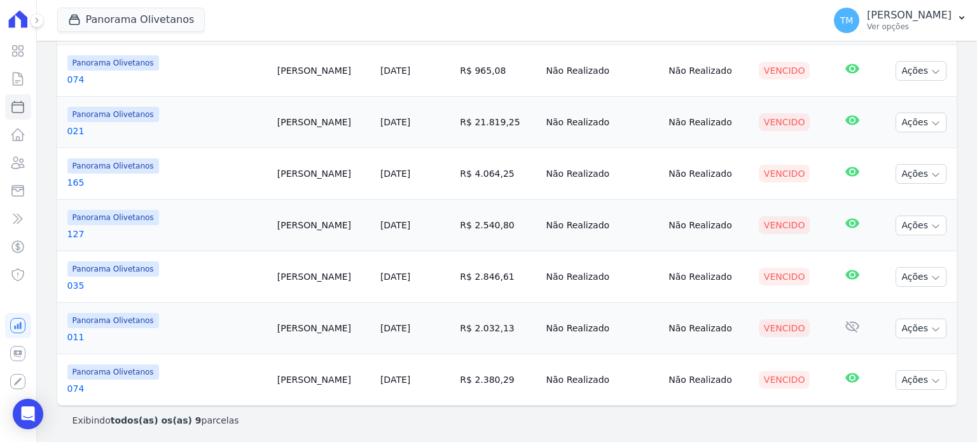
click at [79, 75] on link "074" at bounding box center [167, 79] width 200 height 13
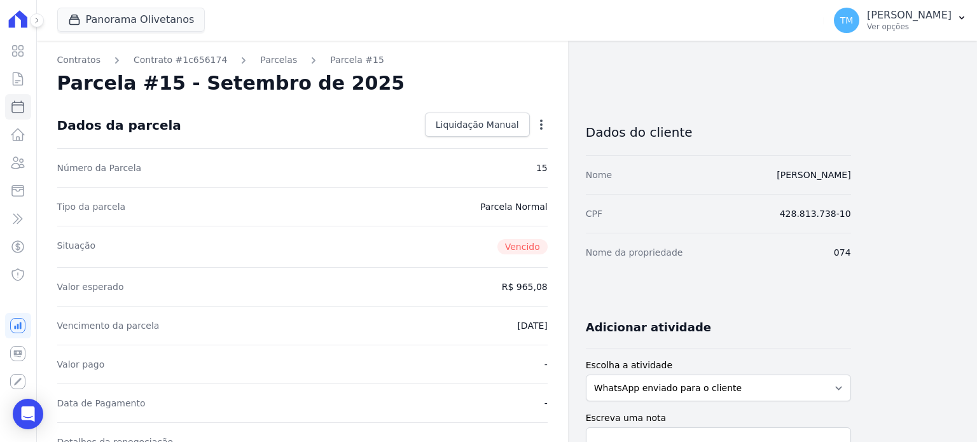
select select
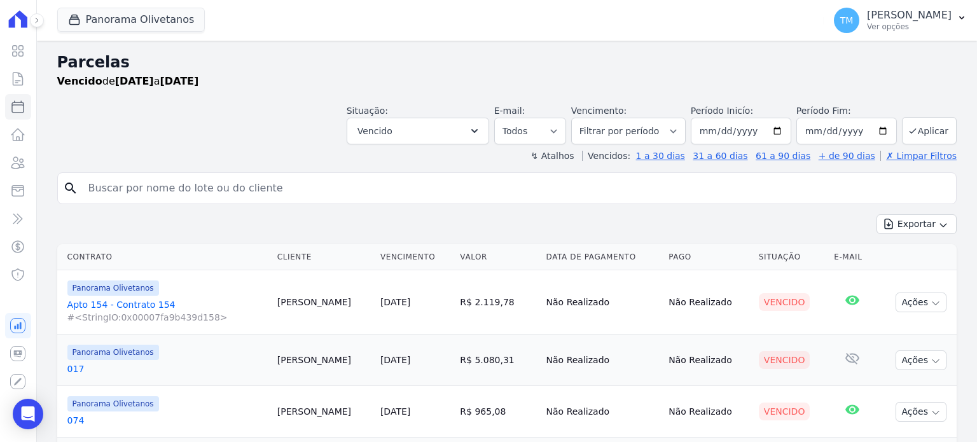
scroll to position [254, 0]
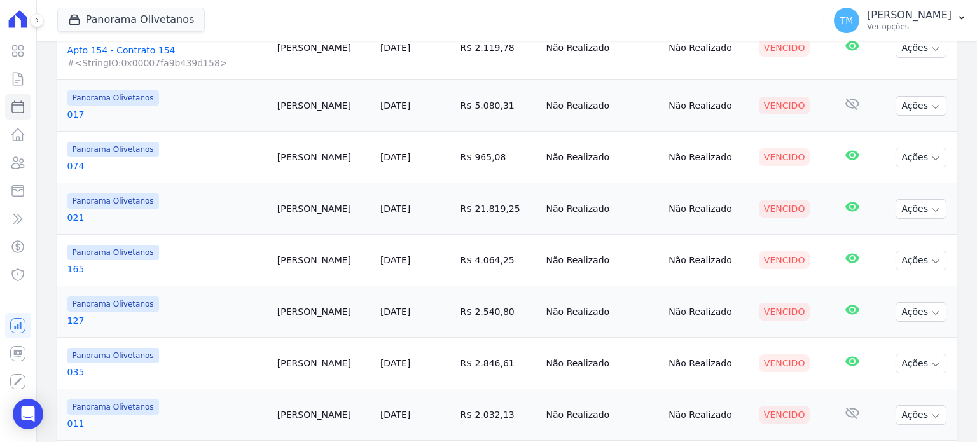
click at [70, 113] on link "017" at bounding box center [167, 114] width 200 height 13
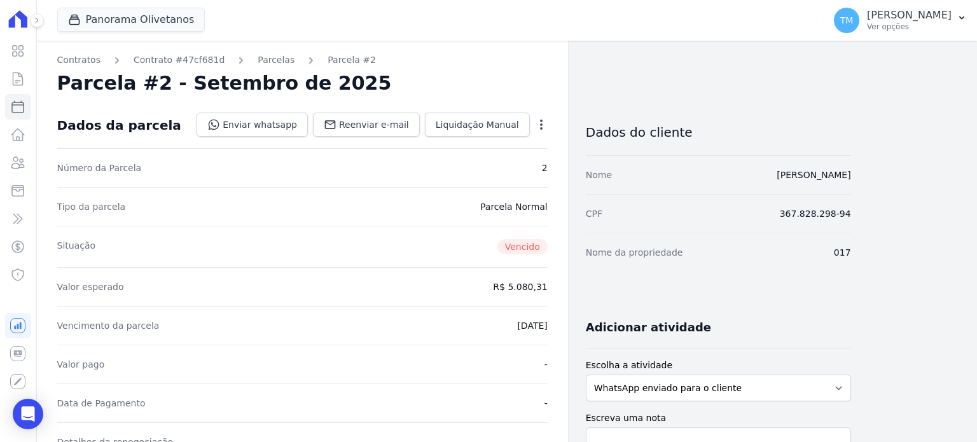
click at [541, 127] on icon "button" at bounding box center [541, 125] width 3 height 10
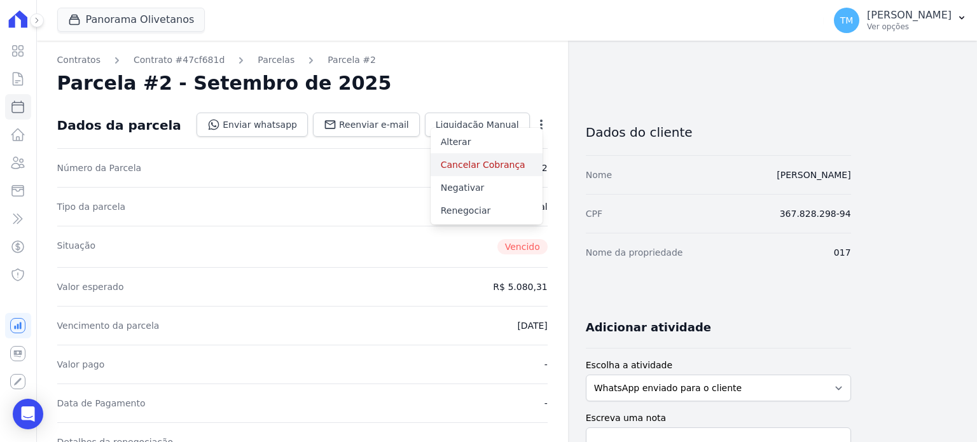
click at [517, 165] on link "Cancelar Cobrança" at bounding box center [487, 164] width 112 height 23
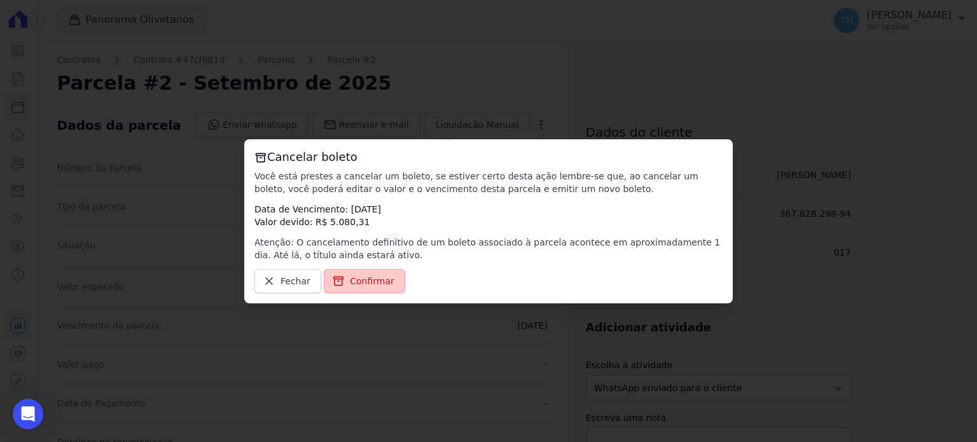
click at [369, 276] on span "Confirmar" at bounding box center [372, 281] width 45 height 13
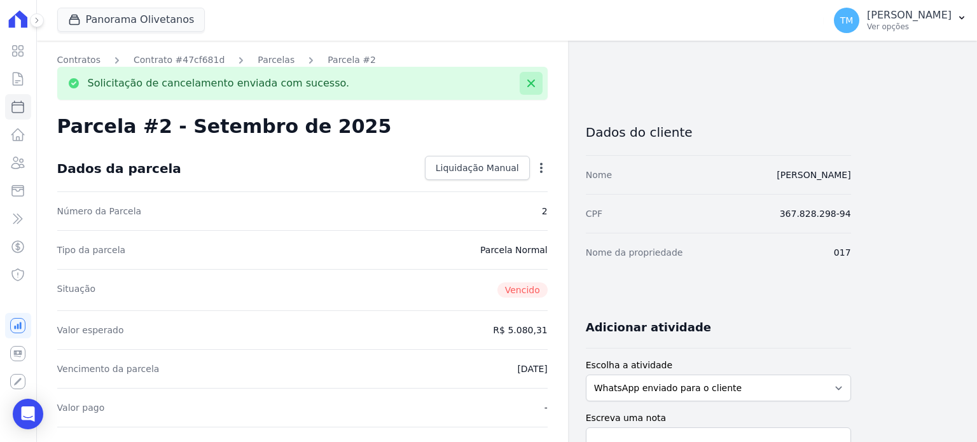
click at [528, 90] on button at bounding box center [531, 83] width 23 height 23
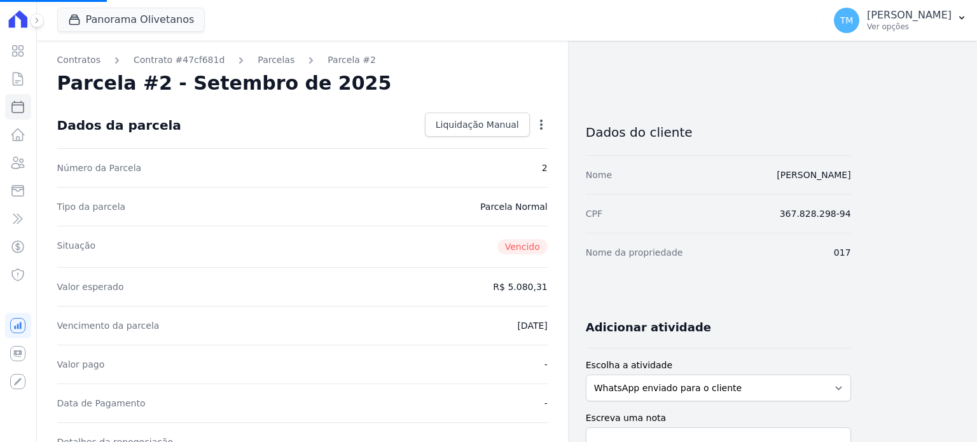
select select
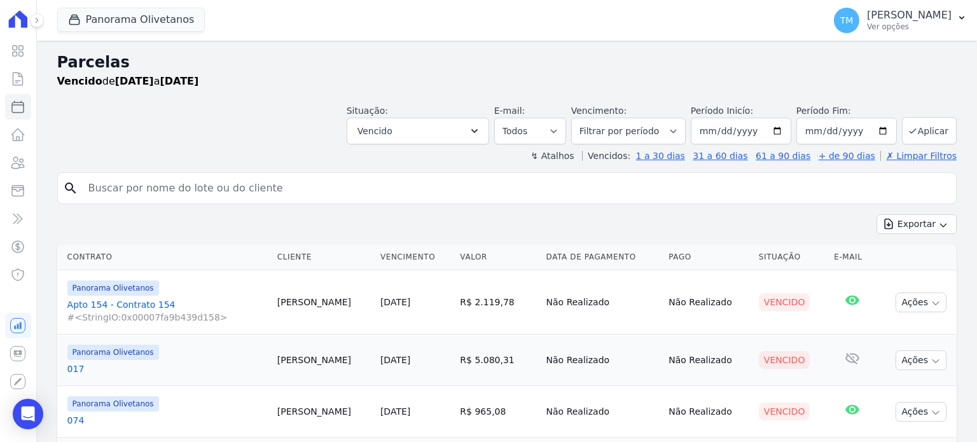
click at [153, 305] on link "Apto 154 - Contrato 154 #<StringIO:0x00007fa9b439d158>" at bounding box center [167, 310] width 200 height 25
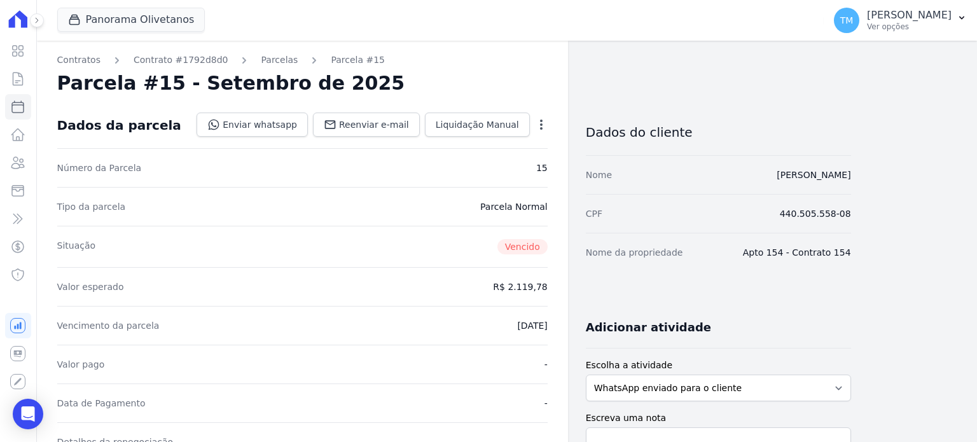
click at [537, 123] on icon "button" at bounding box center [541, 124] width 13 height 13
click at [540, 129] on icon "button" at bounding box center [541, 124] width 13 height 13
click at [522, 164] on link "Cancelar Cobrança" at bounding box center [487, 164] width 112 height 23
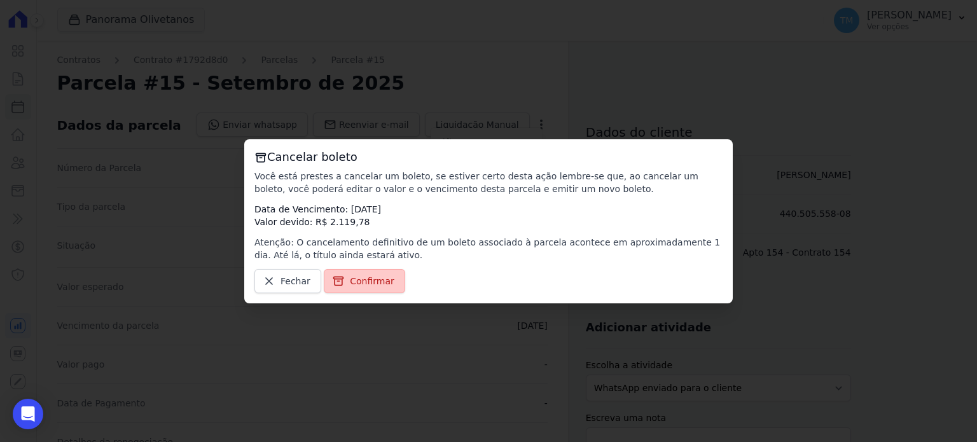
click at [371, 275] on span "Confirmar" at bounding box center [372, 281] width 45 height 13
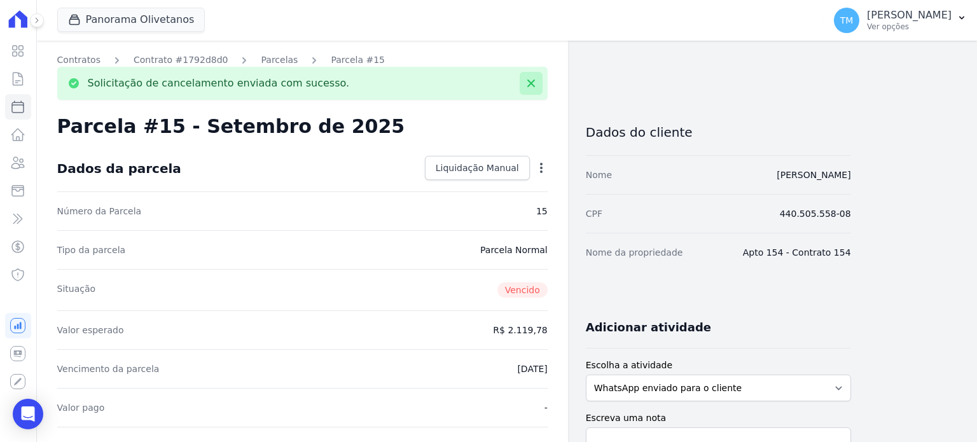
click at [528, 88] on icon at bounding box center [531, 83] width 13 height 13
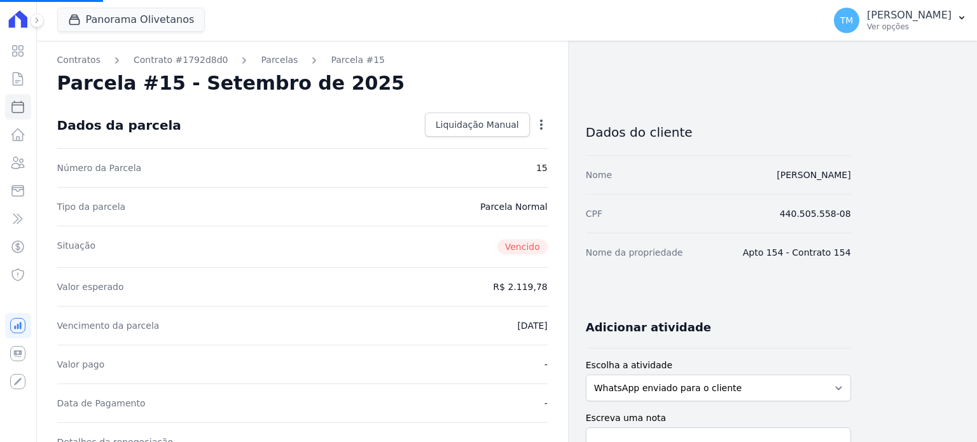
select select
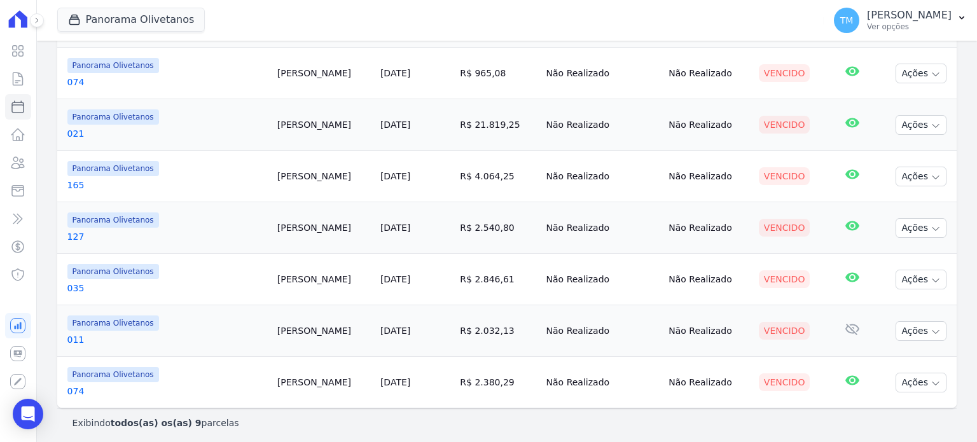
scroll to position [341, 0]
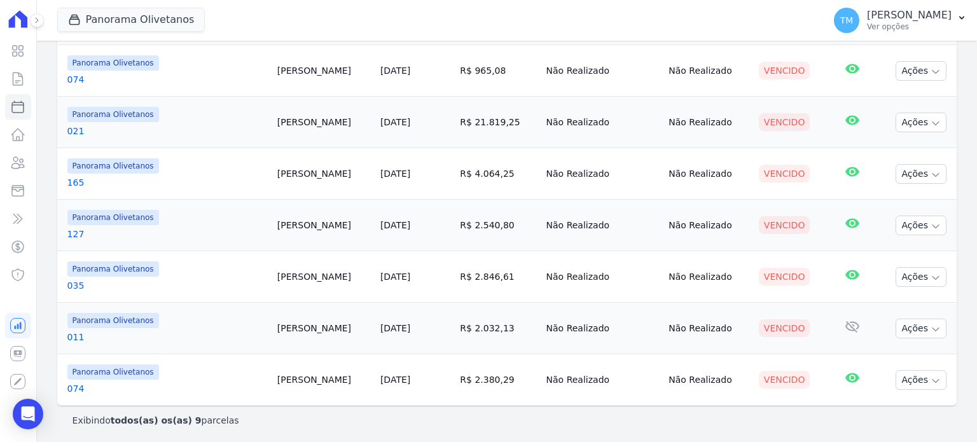
click at [76, 390] on link "074" at bounding box center [167, 388] width 200 height 13
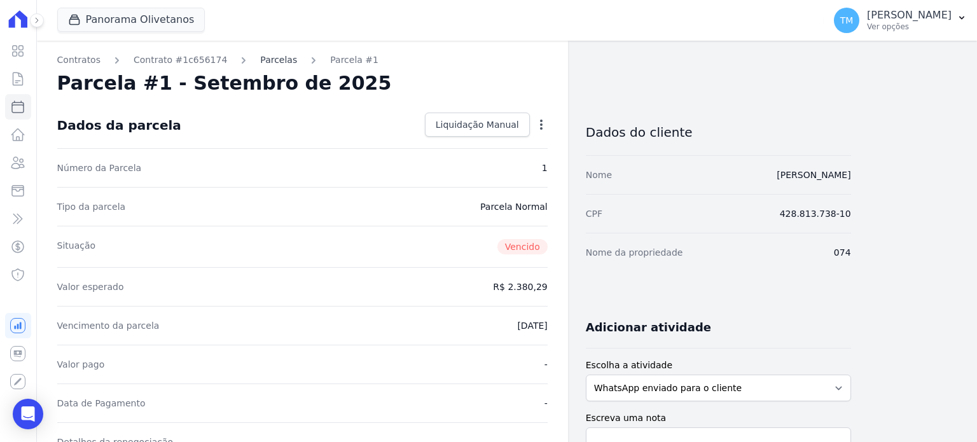
click at [260, 53] on link "Parcelas" at bounding box center [278, 59] width 37 height 13
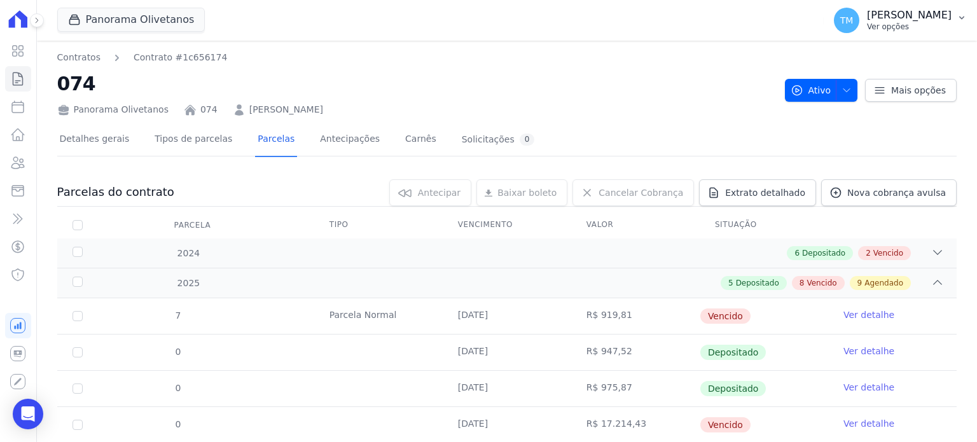
click at [878, 25] on p "Ver opções" at bounding box center [909, 27] width 85 height 10
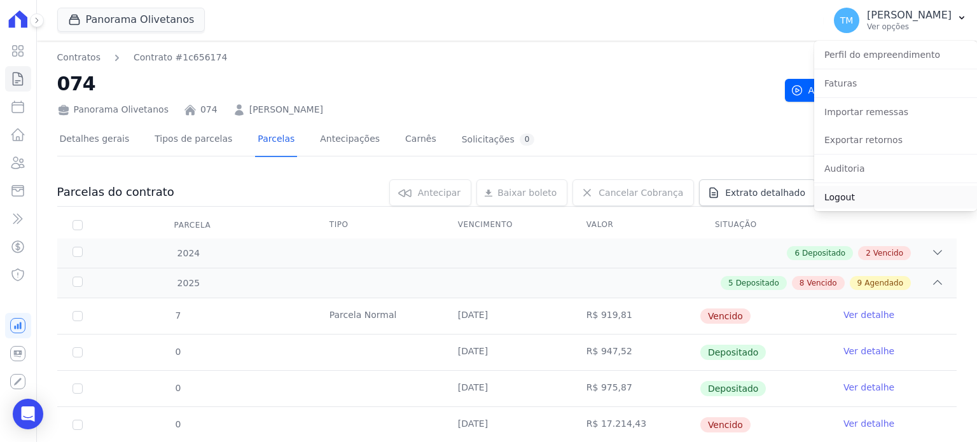
click at [850, 198] on link "Logout" at bounding box center [895, 197] width 163 height 23
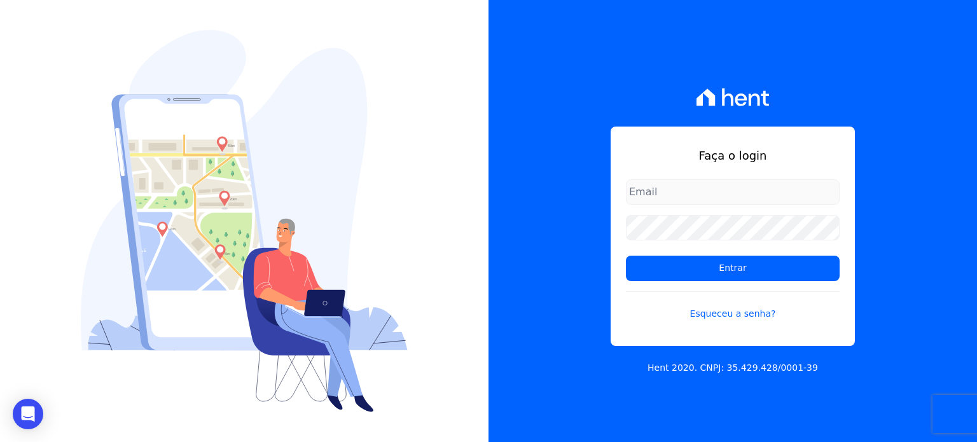
type input "[EMAIL_ADDRESS][DOMAIN_NAME]"
